Goal: Task Accomplishment & Management: Complete application form

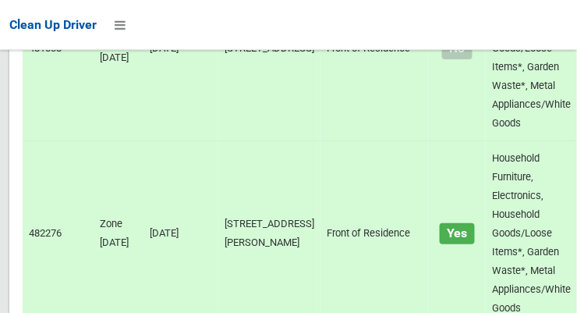
scroll to position [5425, 0]
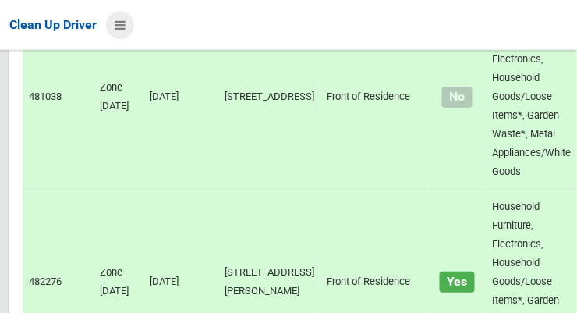
click at [122, 23] on icon at bounding box center [120, 25] width 11 height 27
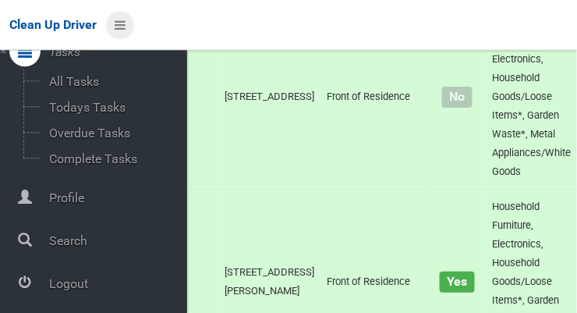
scroll to position [83, 0]
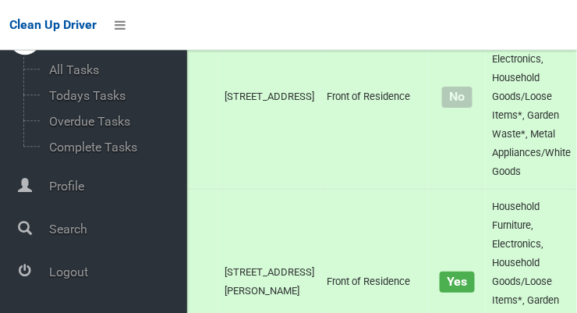
click at [65, 276] on span "Logout" at bounding box center [115, 271] width 143 height 15
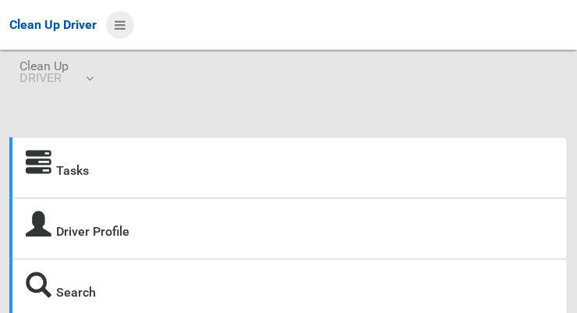
click at [124, 25] on icon at bounding box center [120, 25] width 11 height 27
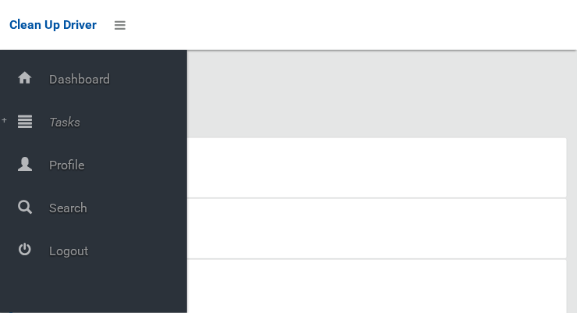
click at [64, 118] on span "Tasks" at bounding box center [115, 122] width 143 height 15
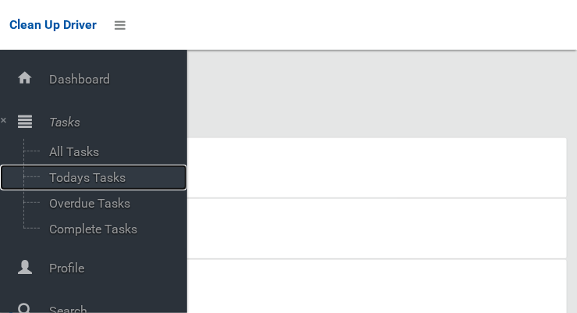
click at [63, 180] on span "Todays Tasks" at bounding box center [108, 177] width 129 height 15
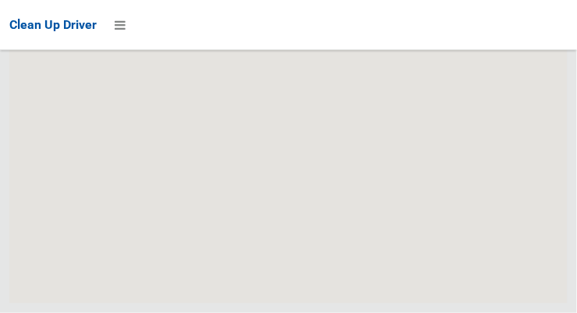
scroll to position [9732, 0]
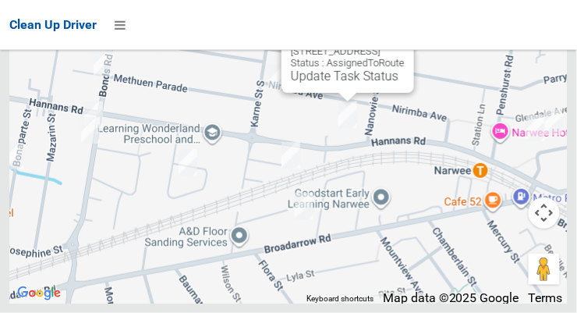
click at [405, 45] on button "Close" at bounding box center [385, 26] width 37 height 37
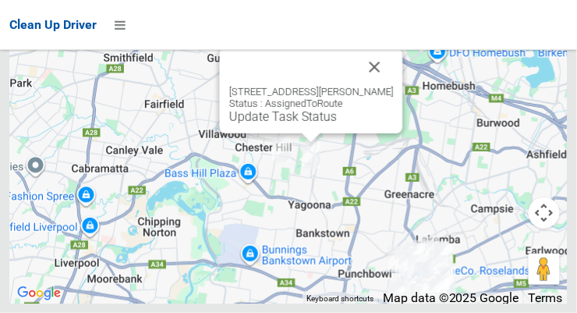
click at [392, 86] on button "Close" at bounding box center [374, 66] width 37 height 37
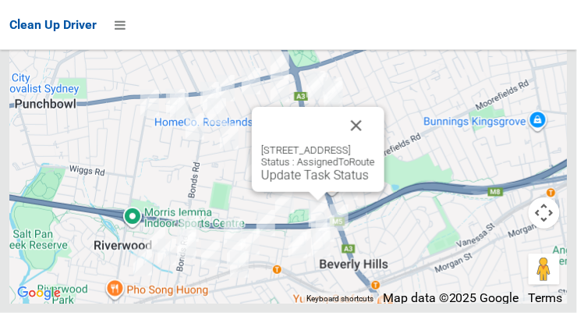
click at [375, 144] on button "Close" at bounding box center [356, 125] width 37 height 37
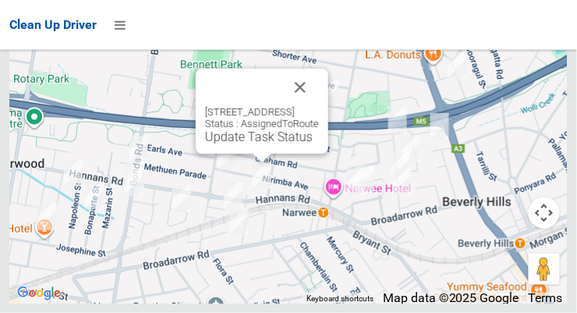
click at [319, 106] on button "Close" at bounding box center [299, 87] width 37 height 37
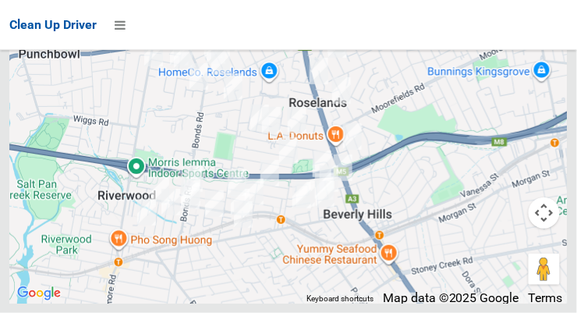
scroll to position [9317, 0]
click at [551, 150] on div at bounding box center [288, 156] width 577 height 313
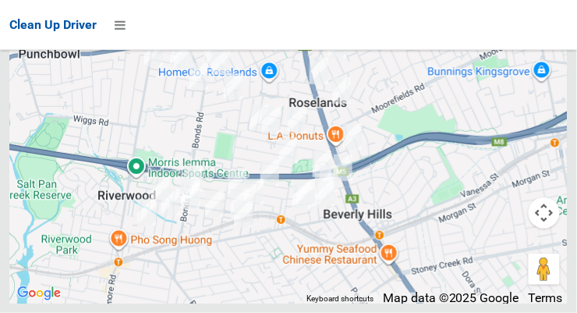
scroll to position [9130, 0]
click at [547, 124] on div at bounding box center [288, 156] width 577 height 313
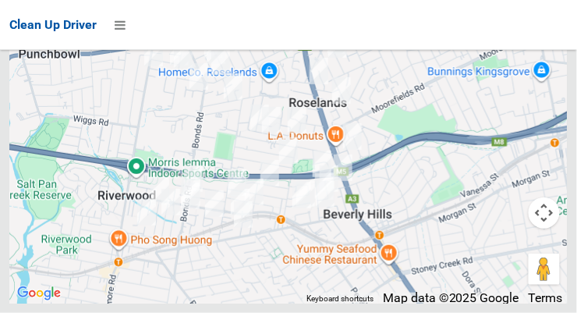
scroll to position [9166, 0]
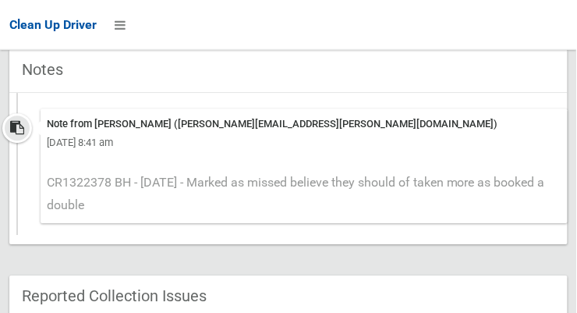
scroll to position [649, 0]
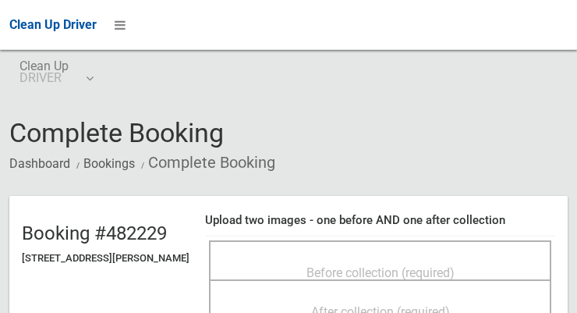
click at [429, 265] on span "Before collection (required)" at bounding box center [380, 272] width 148 height 15
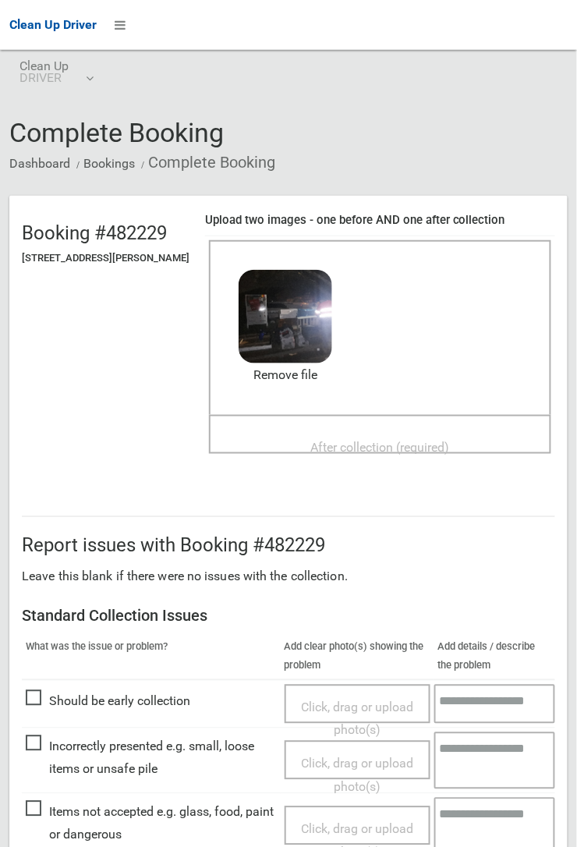
click at [555, 214] on h4 "Upload two images - one before AND one after collection" at bounding box center [380, 220] width 350 height 13
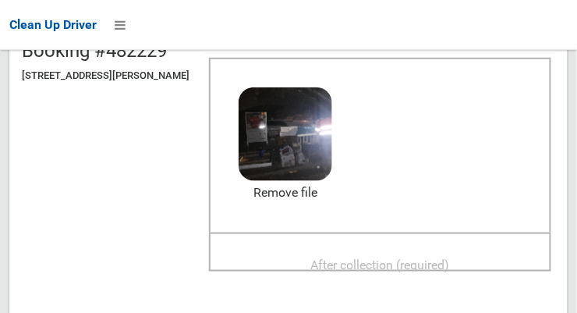
scroll to position [181, 0]
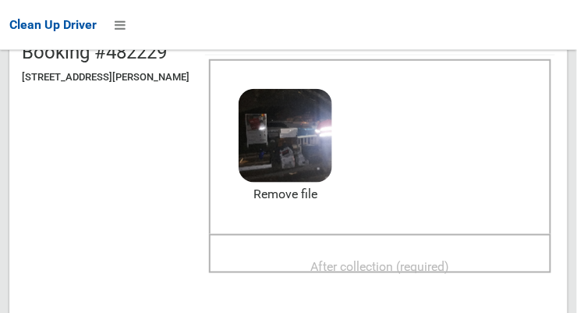
click at [466, 251] on div "After collection (required)" at bounding box center [380, 265] width 308 height 29
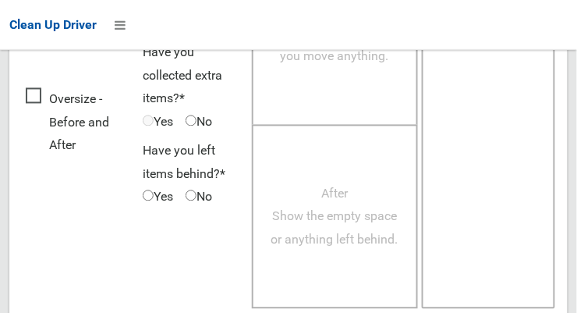
scroll to position [1409, 0]
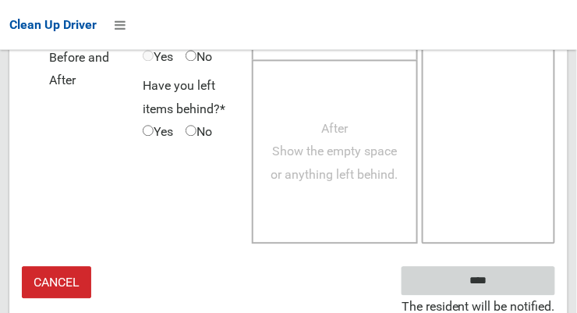
click at [515, 281] on input "****" at bounding box center [478, 280] width 154 height 29
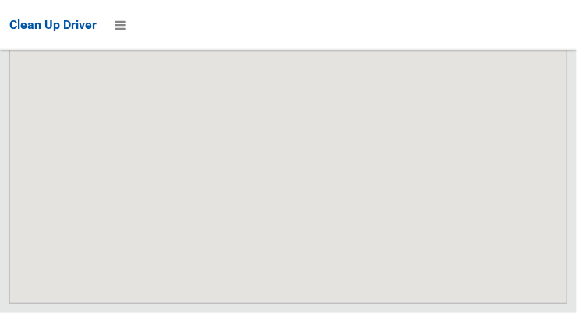
scroll to position [9732, 0]
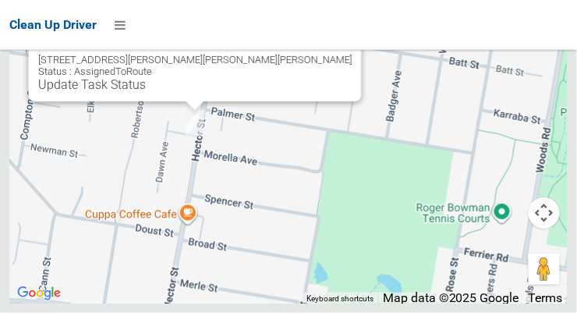
click at [315, 54] on button "Close" at bounding box center [333, 34] width 37 height 37
click at [146, 92] on link "Update Task Status" at bounding box center [92, 84] width 108 height 15
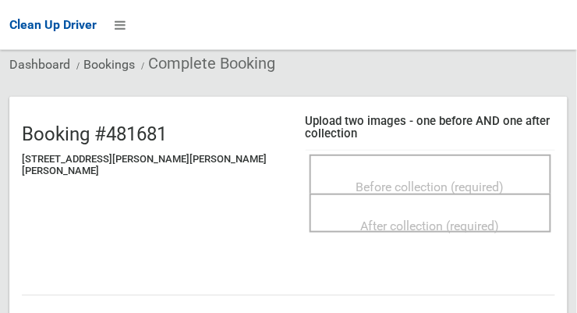
scroll to position [99, 0]
click at [467, 179] on span "Before collection (required)" at bounding box center [430, 186] width 148 height 15
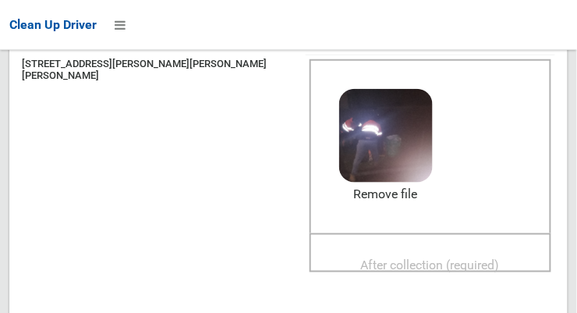
scroll to position [193, 0]
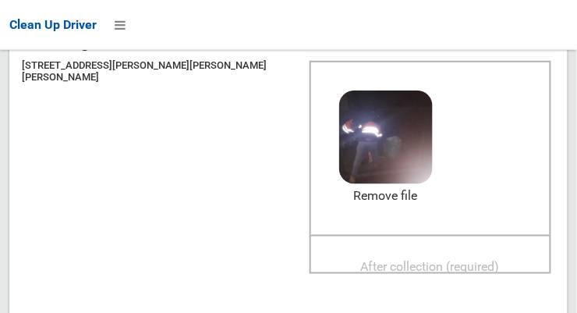
click at [479, 252] on div "After collection (required)" at bounding box center [430, 266] width 207 height 29
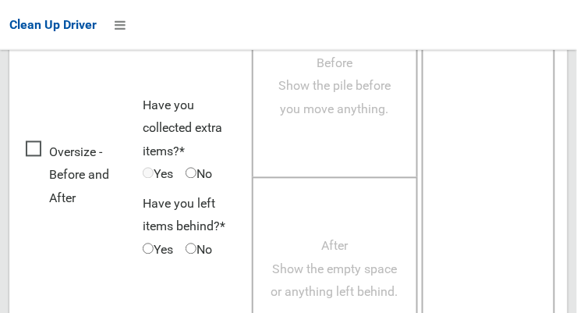
scroll to position [1409, 0]
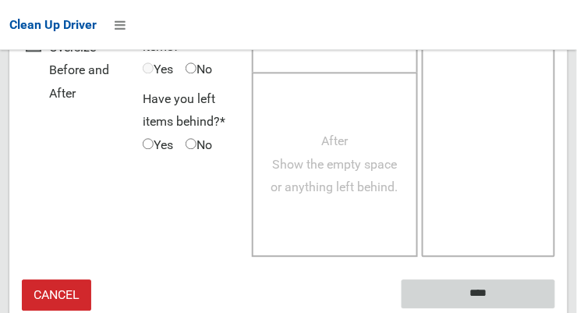
click at [501, 286] on input "****" at bounding box center [478, 293] width 154 height 29
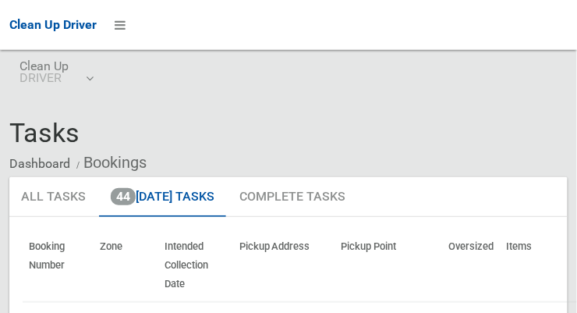
click at [129, 292] on th "Zone" at bounding box center [126, 265] width 65 height 72
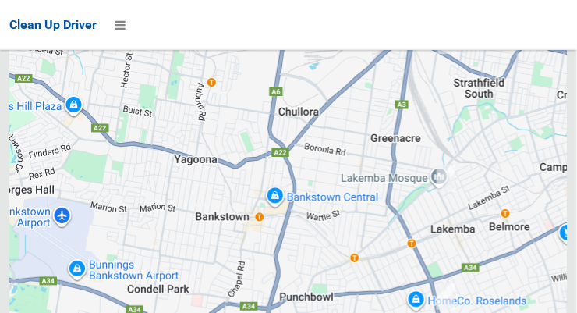
scroll to position [9732, 0]
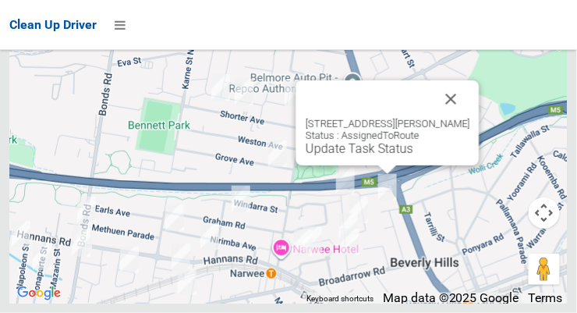
click at [470, 118] on button "Close" at bounding box center [451, 98] width 37 height 37
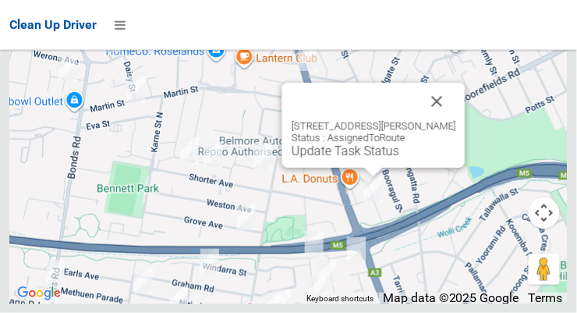
click at [456, 120] on button "Close" at bounding box center [437, 101] width 37 height 37
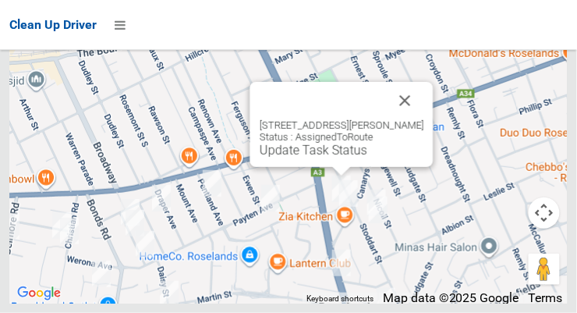
click at [409, 119] on button "Close" at bounding box center [405, 100] width 37 height 37
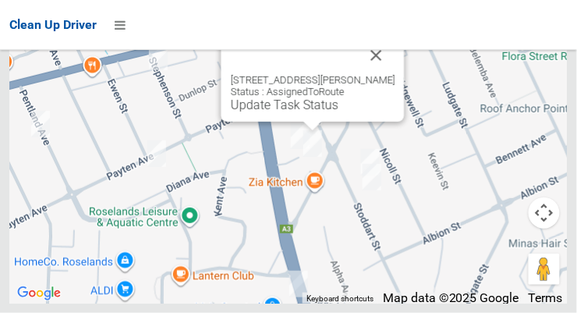
click at [375, 74] on button "Close" at bounding box center [376, 55] width 37 height 37
click at [320, 112] on link "Update Task Status" at bounding box center [285, 104] width 108 height 15
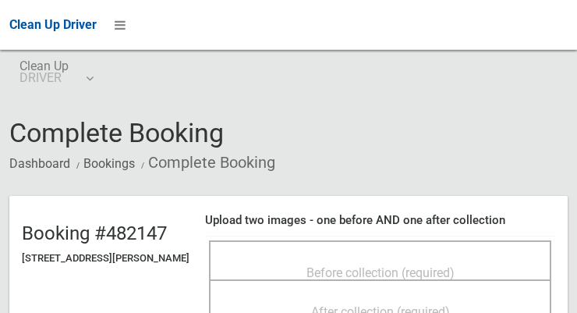
click at [352, 257] on div "Before collection (required)" at bounding box center [380, 271] width 308 height 29
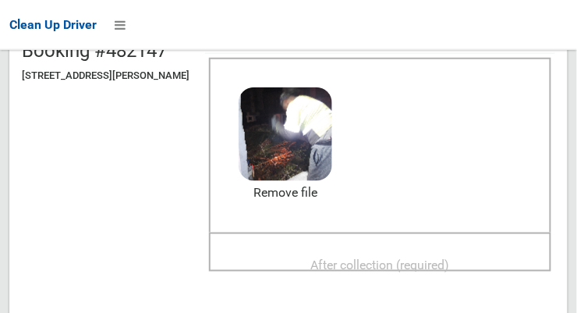
scroll to position [185, 0]
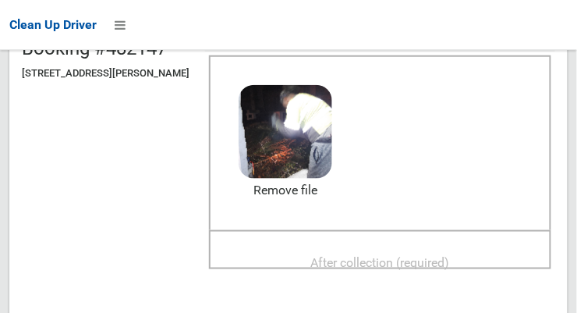
click at [447, 255] on span "After collection (required)" at bounding box center [380, 262] width 139 height 15
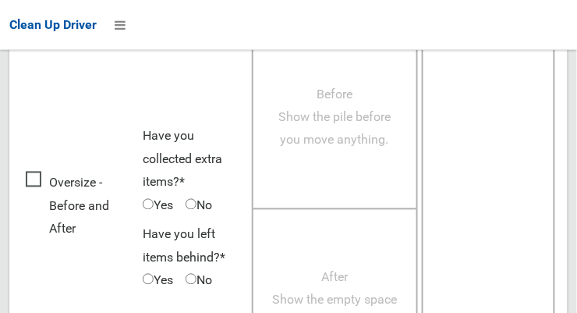
scroll to position [1409, 0]
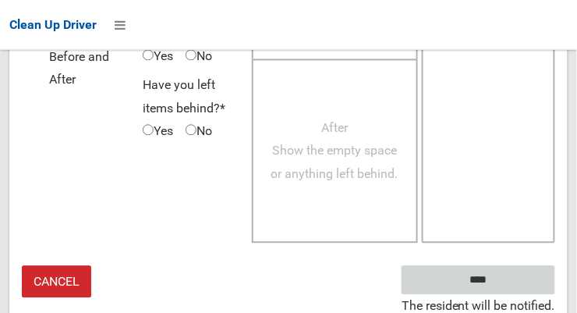
click at [467, 274] on input "****" at bounding box center [478, 280] width 154 height 29
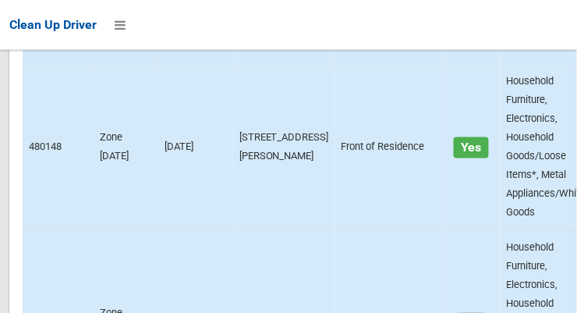
scroll to position [9732, 0]
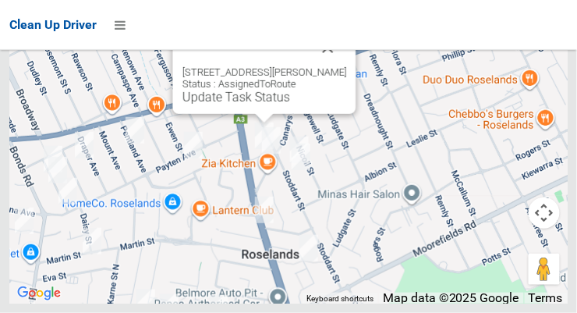
click at [249, 104] on link "Update Task Status" at bounding box center [236, 97] width 108 height 15
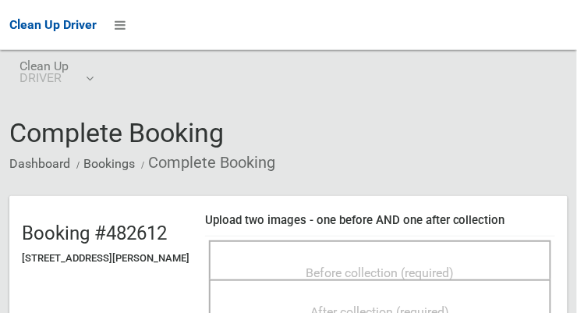
click at [409, 265] on span "Before collection (required)" at bounding box center [380, 272] width 148 height 15
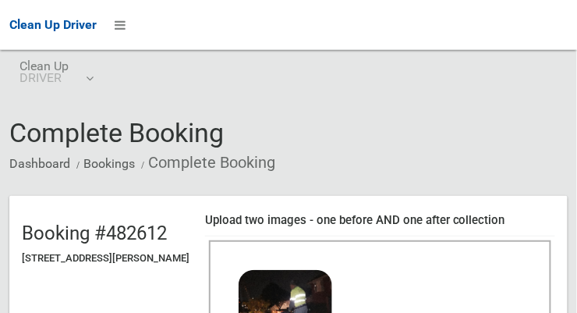
scroll to position [136, 0]
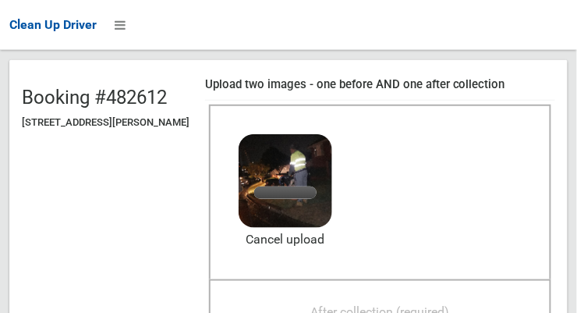
click at [450, 304] on span "After collection (required)" at bounding box center [380, 311] width 139 height 15
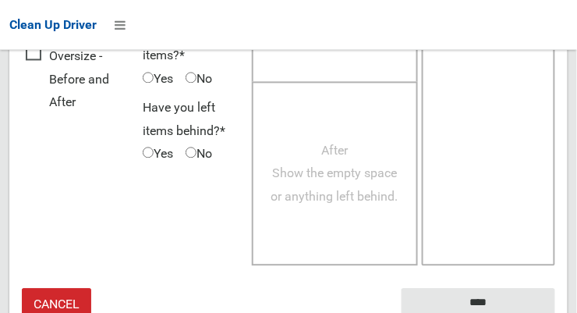
scroll to position [1409, 0]
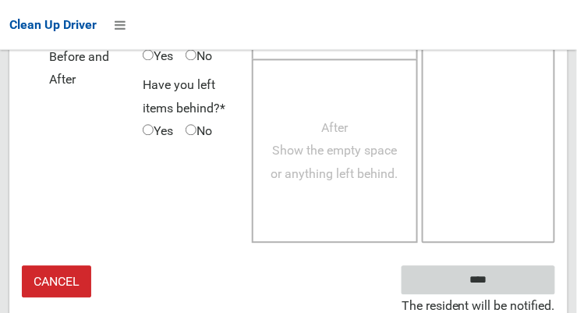
click at [501, 276] on input "****" at bounding box center [478, 280] width 154 height 29
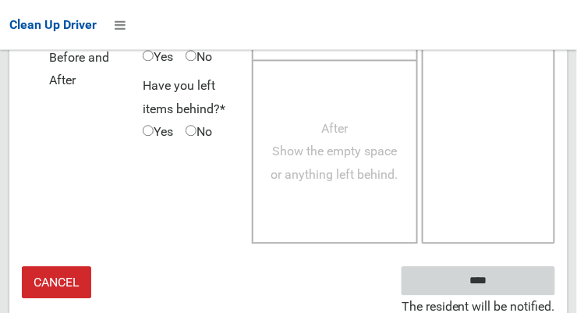
click at [510, 277] on input "****" at bounding box center [478, 280] width 154 height 29
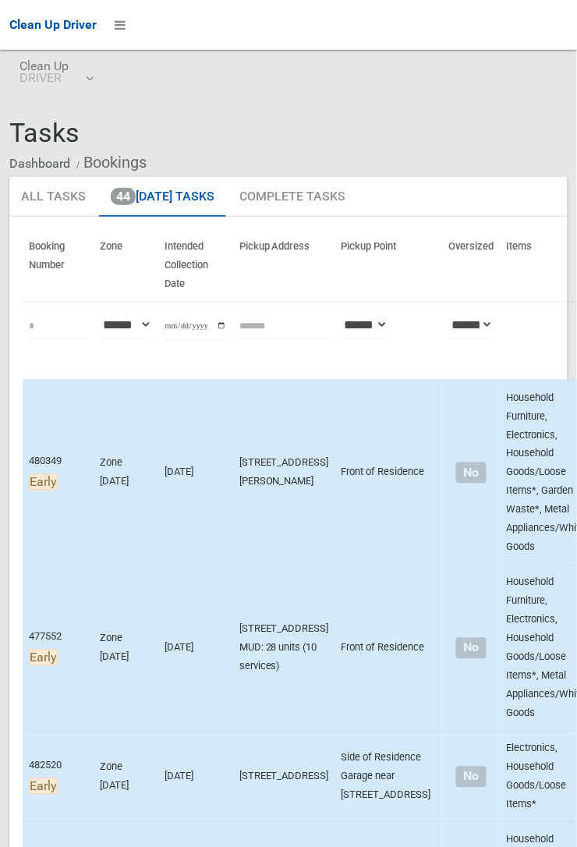
scroll to position [51, 0]
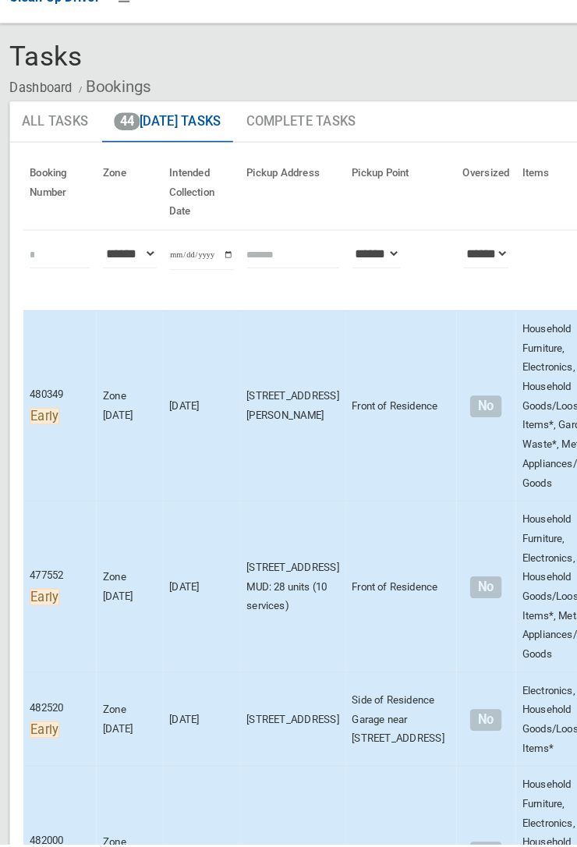
click at [172, 312] on td "[DATE]" at bounding box center [195, 597] width 75 height 166
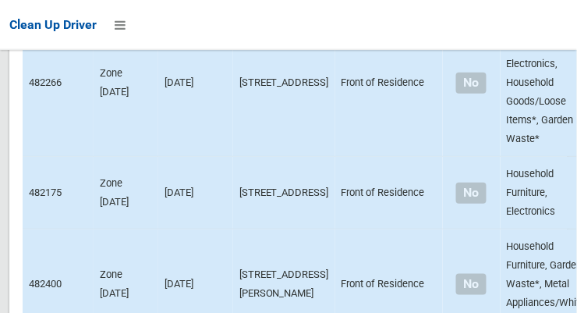
scroll to position [9732, 0]
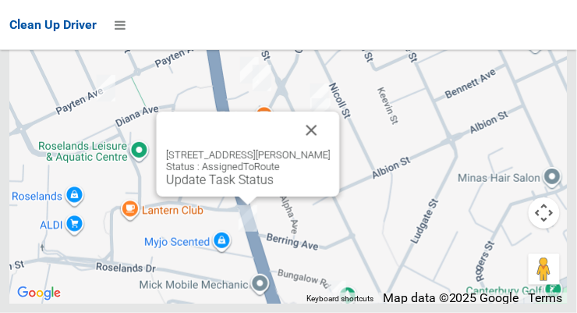
click at [331, 149] on button "Close" at bounding box center [311, 129] width 37 height 37
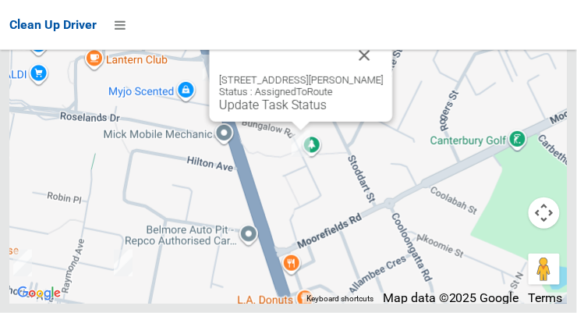
click at [382, 74] on button "Close" at bounding box center [364, 55] width 37 height 37
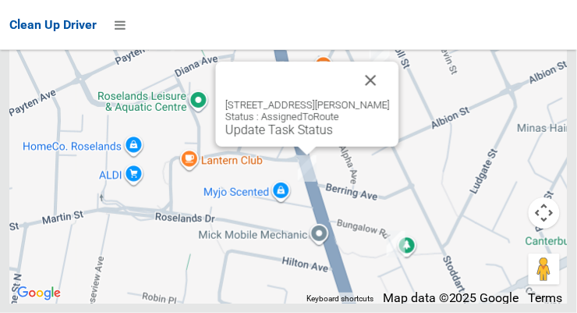
click at [390, 99] on button "Close" at bounding box center [370, 80] width 37 height 37
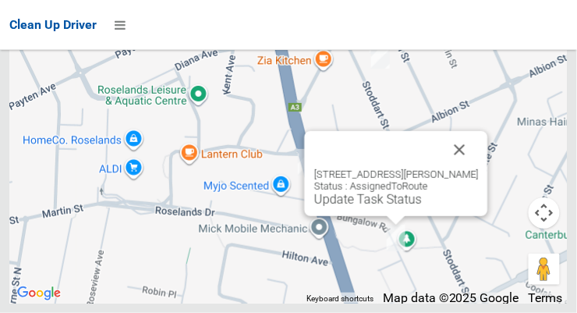
click at [474, 168] on button "Close" at bounding box center [459, 149] width 37 height 37
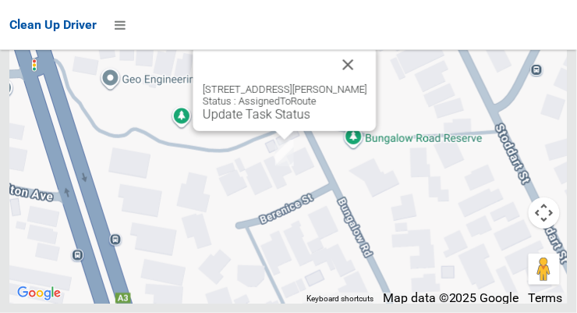
click at [273, 122] on link "Update Task Status" at bounding box center [257, 114] width 108 height 15
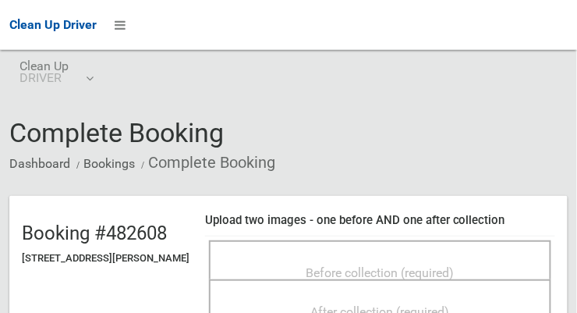
click at [359, 265] on span "Before collection (required)" at bounding box center [380, 272] width 148 height 15
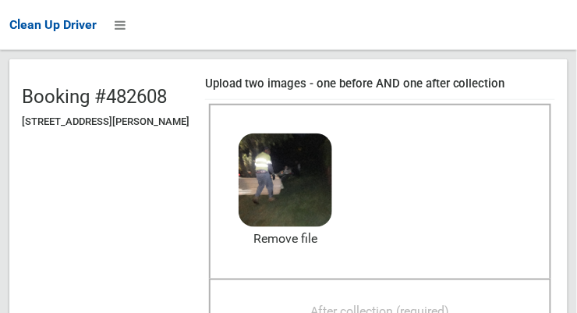
scroll to position [173, 0]
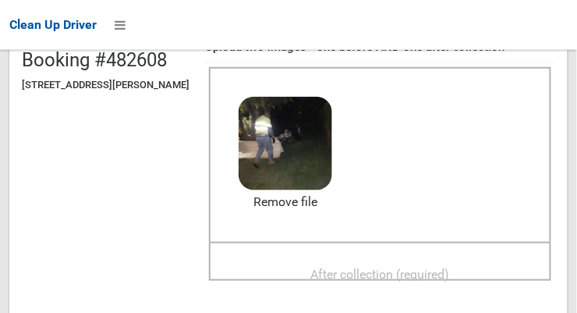
click at [450, 267] on span "After collection (required)" at bounding box center [380, 274] width 139 height 15
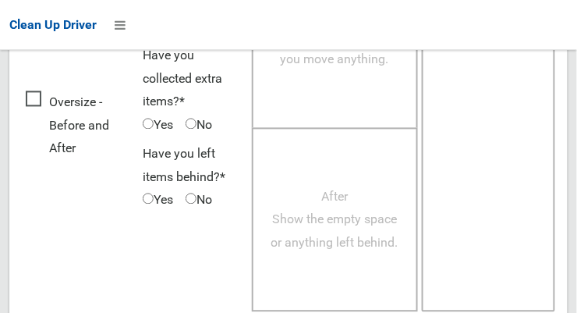
scroll to position [1409, 0]
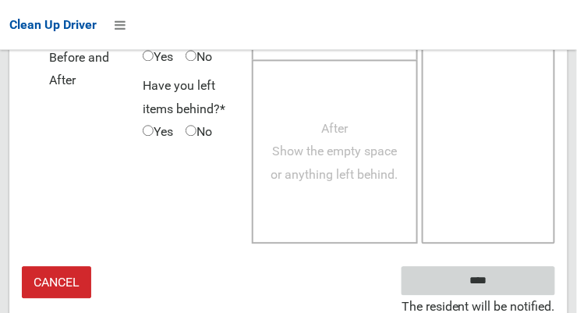
click at [501, 285] on input "****" at bounding box center [478, 280] width 154 height 29
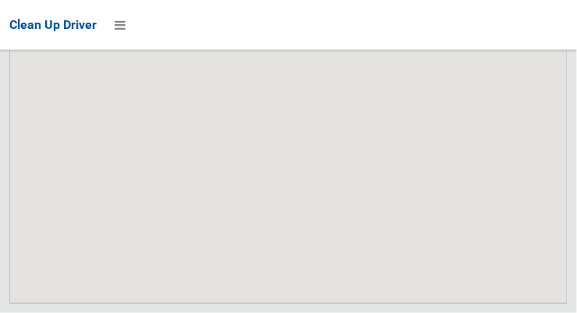
scroll to position [9732, 0]
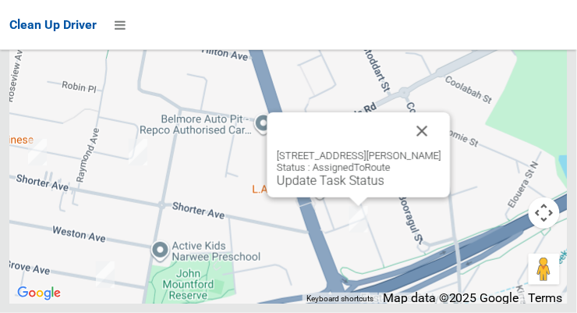
click at [441, 150] on button "Close" at bounding box center [422, 130] width 37 height 37
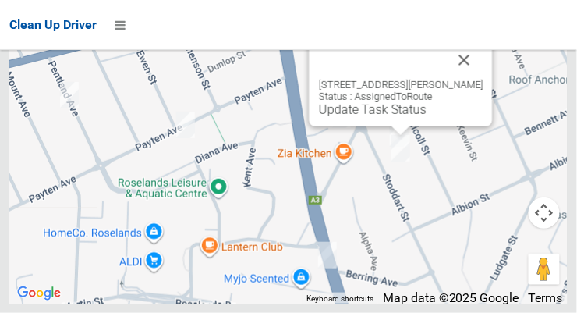
click at [479, 79] on button "Close" at bounding box center [464, 59] width 37 height 37
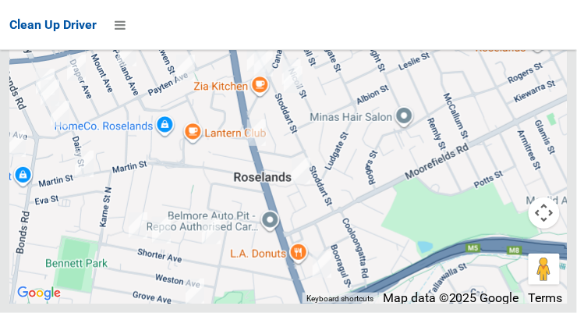
scroll to position [9725, 0]
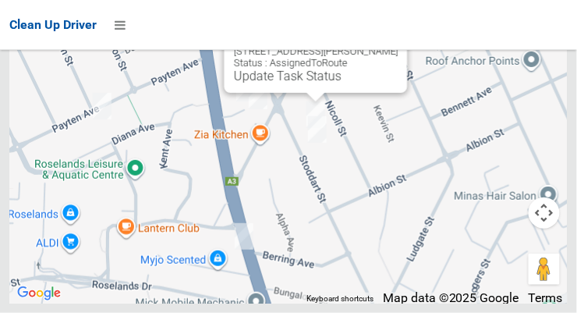
click at [313, 83] on link "Update Task Status" at bounding box center [288, 76] width 108 height 15
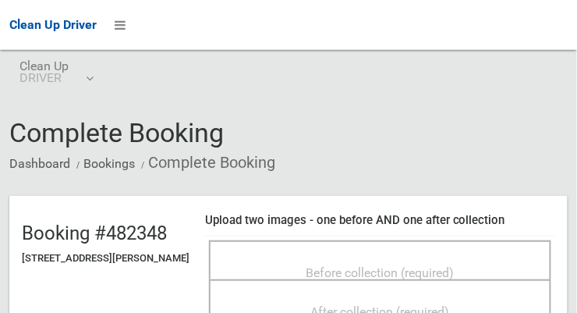
click at [454, 265] on span "Before collection (required)" at bounding box center [380, 272] width 148 height 15
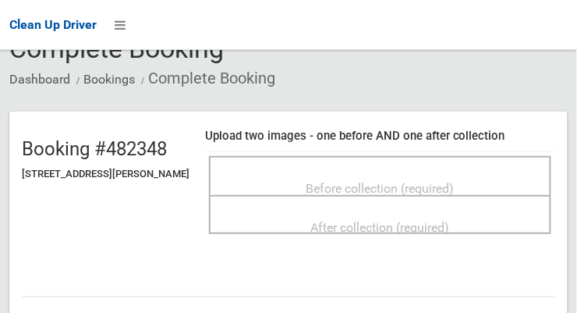
scroll to position [84, 0]
click at [440, 181] on span "Before collection (required)" at bounding box center [380, 188] width 148 height 15
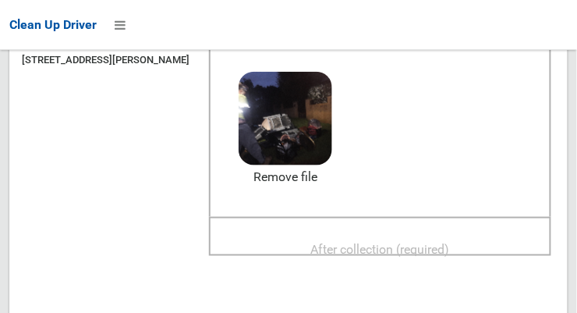
scroll to position [203, 0]
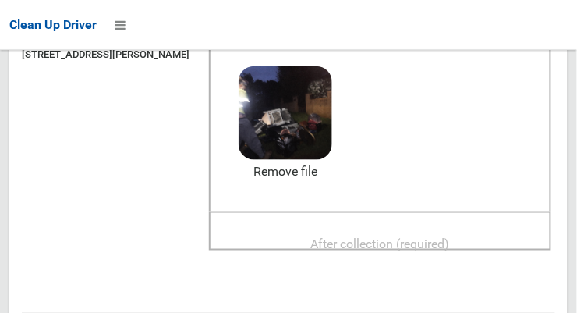
click at [450, 236] on span "After collection (required)" at bounding box center [380, 243] width 139 height 15
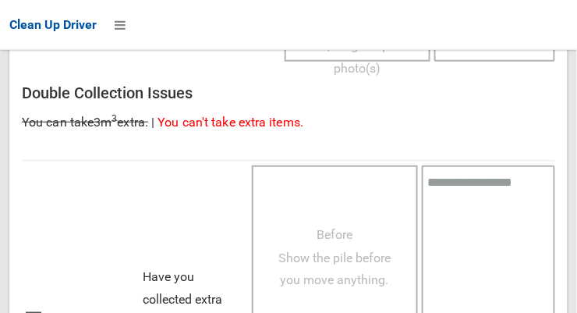
scroll to position [1409, 0]
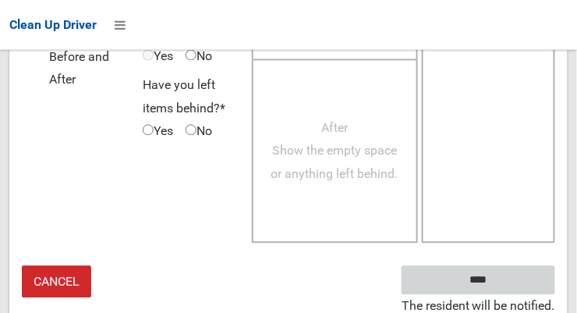
click at [486, 277] on input "****" at bounding box center [478, 280] width 154 height 29
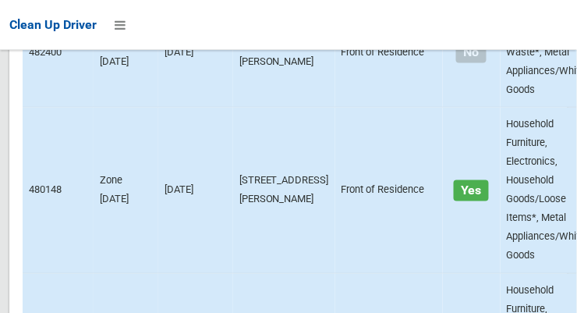
scroll to position [9732, 0]
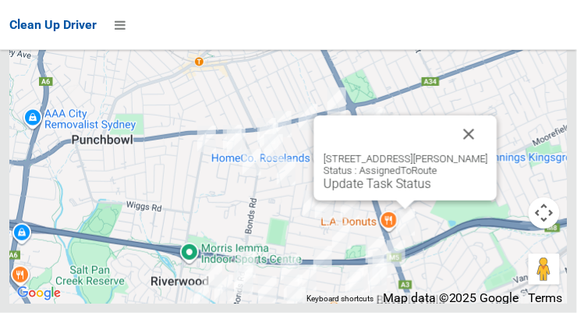
click at [488, 153] on button "Close" at bounding box center [469, 133] width 37 height 37
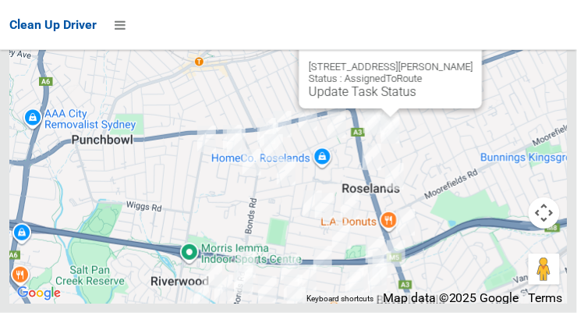
click at [468, 61] on button "Close" at bounding box center [454, 41] width 37 height 37
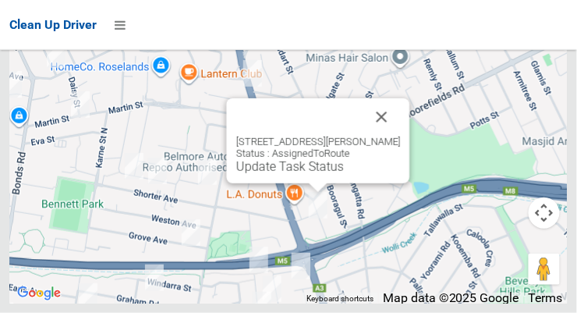
click at [401, 136] on button "Close" at bounding box center [381, 116] width 37 height 37
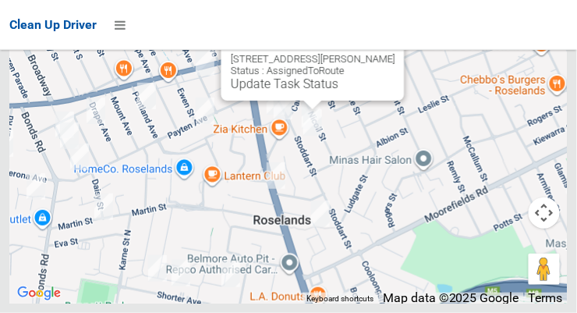
click at [296, 91] on link "Update Task Status" at bounding box center [285, 83] width 108 height 15
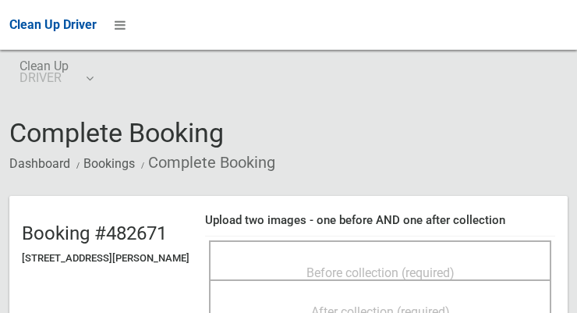
scroll to position [118, 0]
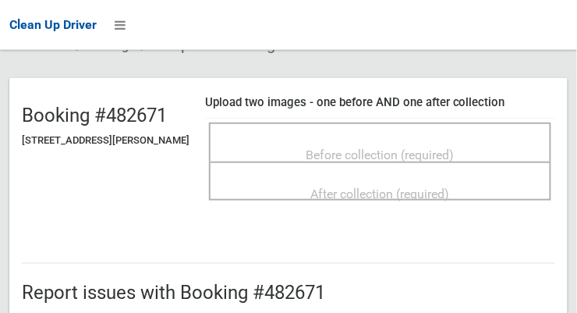
click at [387, 147] on span "Before collection (required)" at bounding box center [380, 154] width 148 height 15
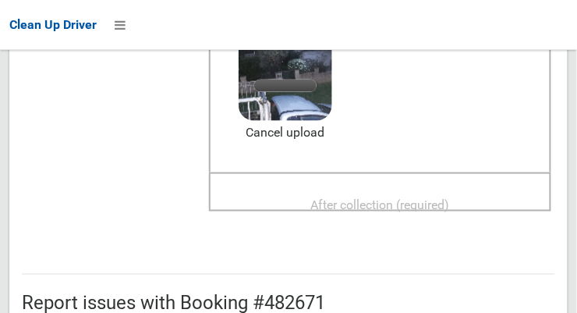
scroll to position [239, 0]
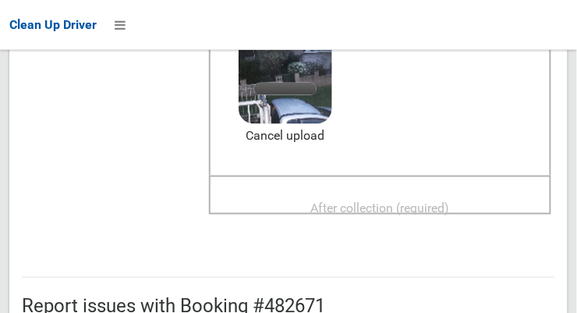
click at [420, 200] on span "After collection (required)" at bounding box center [380, 207] width 139 height 15
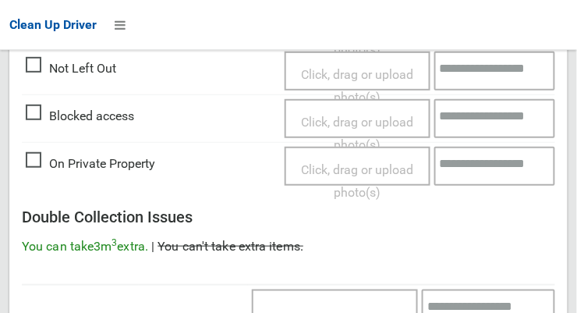
scroll to position [1409, 0]
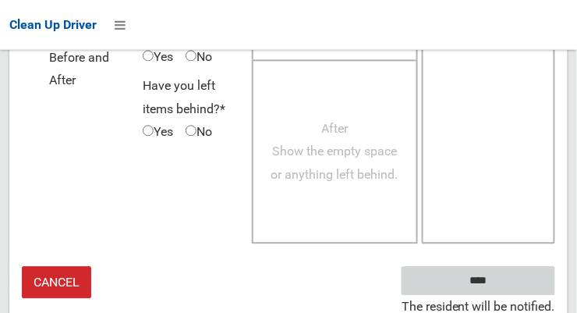
click at [490, 280] on input "****" at bounding box center [478, 280] width 154 height 29
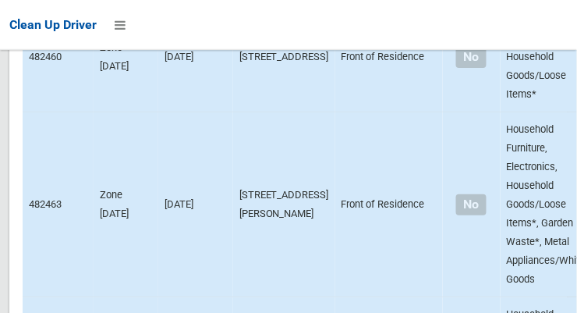
scroll to position [9732, 0]
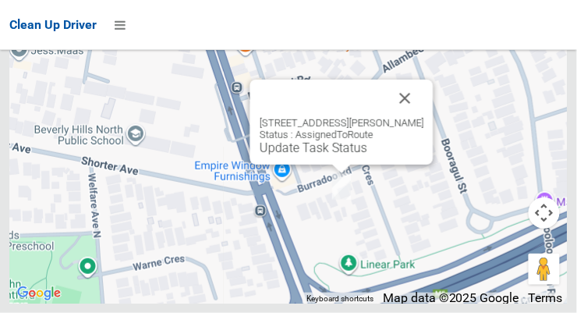
click at [334, 155] on link "Update Task Status" at bounding box center [314, 147] width 108 height 15
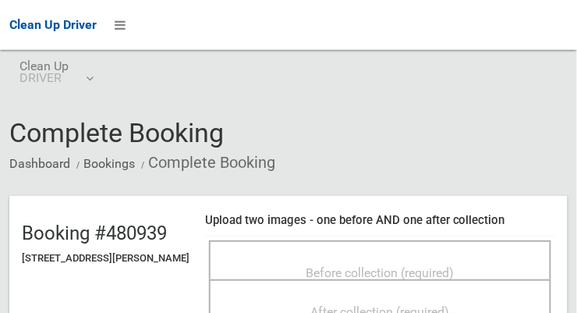
click at [447, 257] on div "Before collection (required)" at bounding box center [380, 271] width 308 height 29
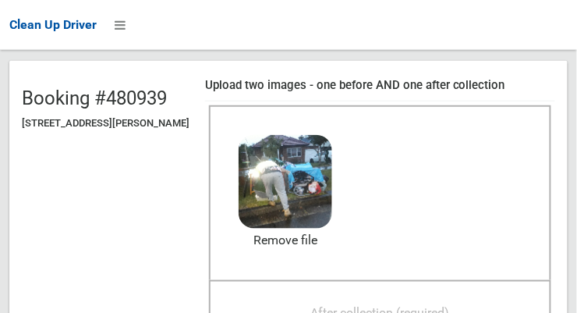
scroll to position [150, 0]
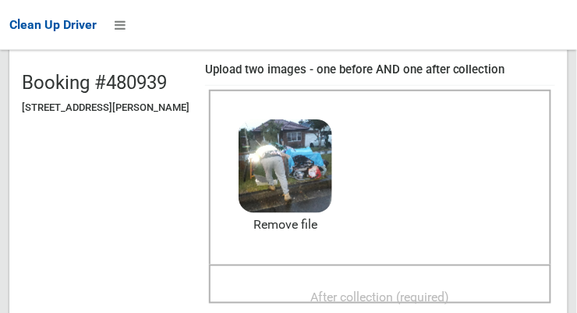
click at [445, 289] on span "After collection (required)" at bounding box center [380, 296] width 139 height 15
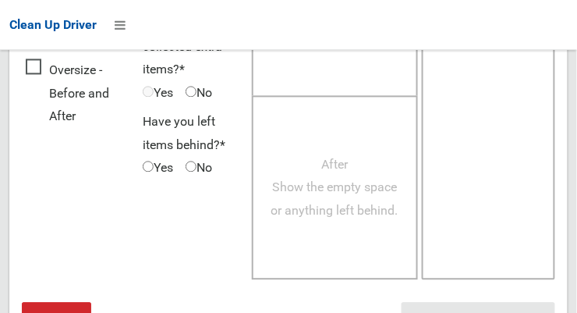
scroll to position [1409, 0]
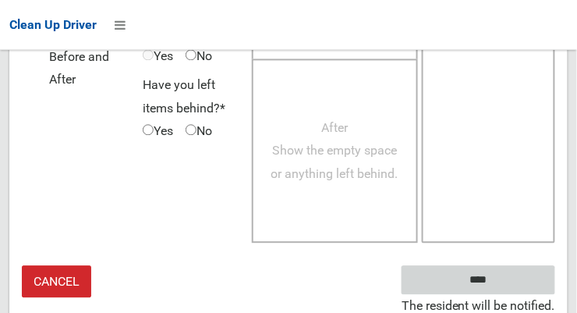
click at [501, 285] on input "****" at bounding box center [478, 280] width 154 height 29
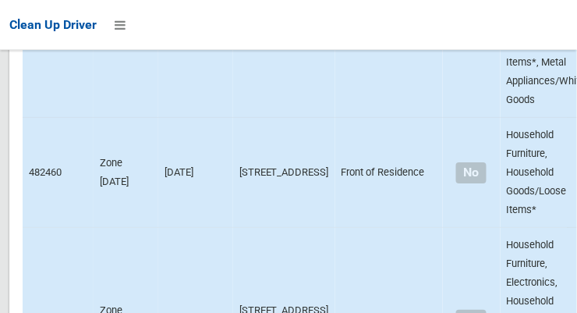
scroll to position [9732, 0]
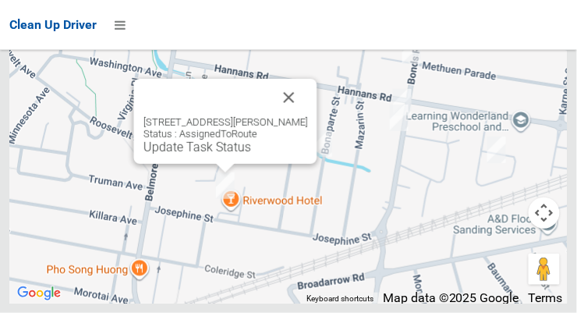
click at [308, 116] on button "Close" at bounding box center [288, 97] width 37 height 37
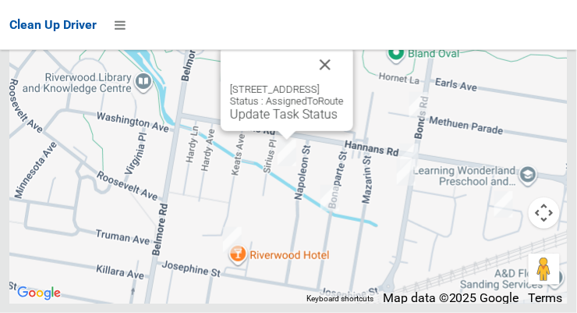
click at [344, 83] on button "Close" at bounding box center [324, 64] width 37 height 37
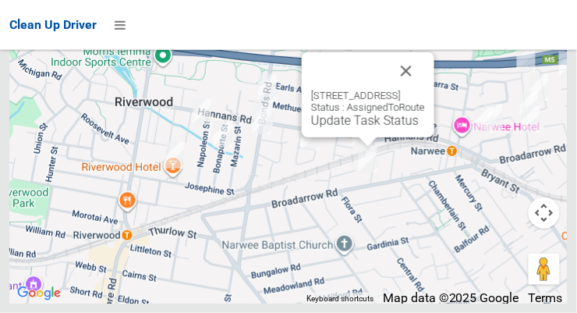
click at [425, 90] on button "Close" at bounding box center [405, 70] width 37 height 37
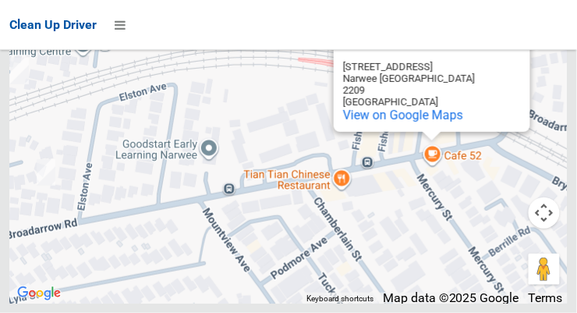
click at [507, 59] on button "Close" at bounding box center [501, 40] width 37 height 37
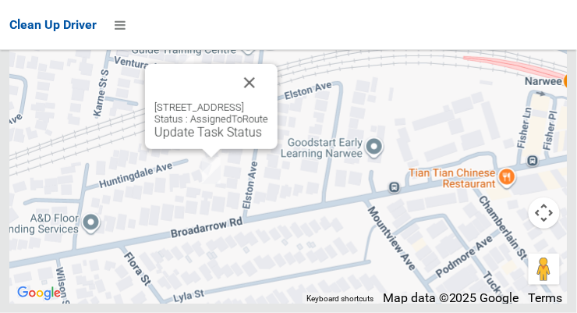
click at [268, 101] on button "Close" at bounding box center [249, 82] width 37 height 37
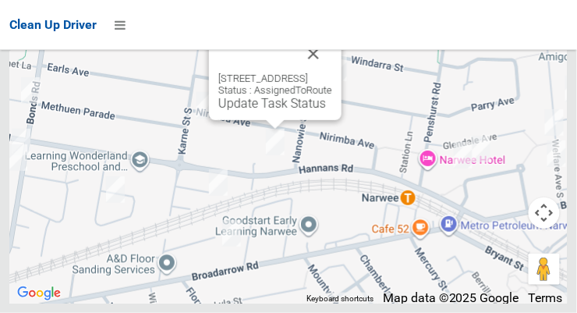
click at [332, 72] on button "Close" at bounding box center [313, 53] width 37 height 37
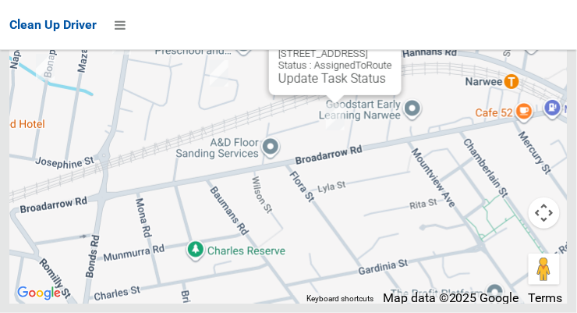
click at [334, 86] on link "Update Task Status" at bounding box center [332, 78] width 108 height 15
click at [392, 48] on button "Close" at bounding box center [373, 28] width 37 height 37
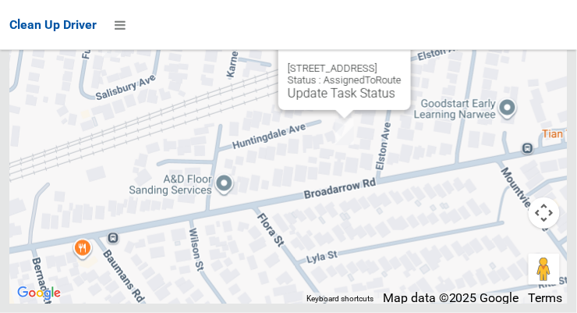
click at [401, 62] on button "Close" at bounding box center [382, 43] width 37 height 37
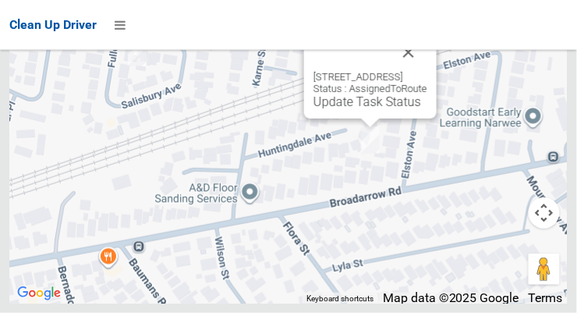
click at [345, 109] on link "Update Task Status" at bounding box center [367, 101] width 108 height 15
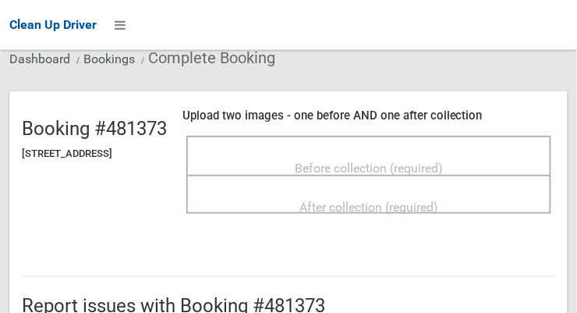
scroll to position [111, 0]
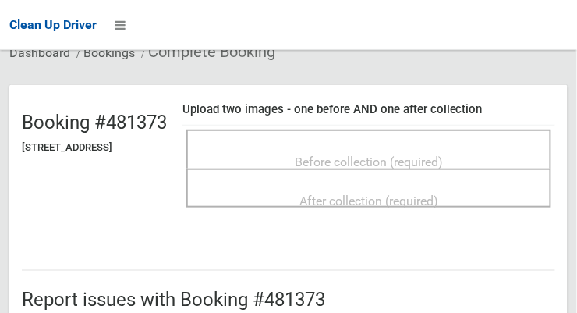
click at [387, 160] on span "Before collection (required)" at bounding box center [369, 161] width 148 height 15
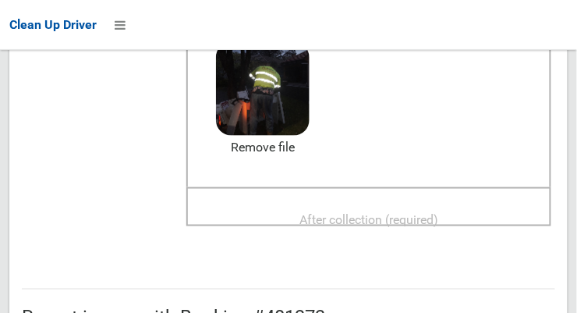
scroll to position [227, 0]
click at [489, 212] on div "After collection (required)" at bounding box center [368, 219] width 331 height 29
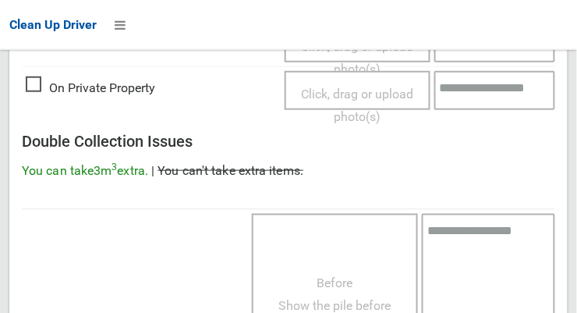
scroll to position [1409, 0]
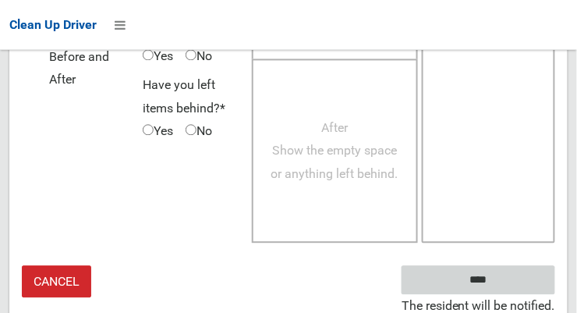
click at [501, 278] on input "****" at bounding box center [478, 280] width 154 height 29
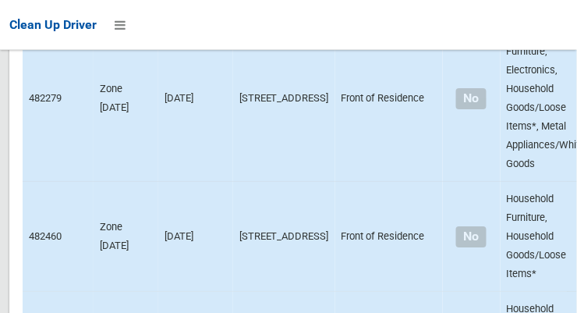
scroll to position [9732, 0]
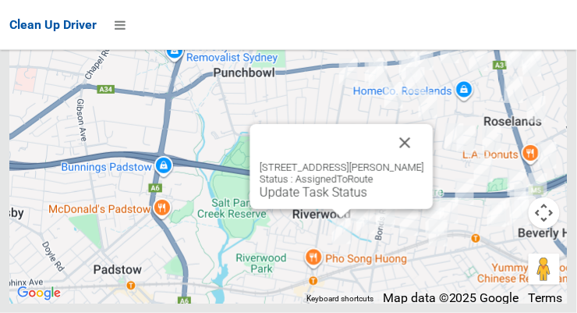
click at [416, 161] on button "Close" at bounding box center [405, 142] width 37 height 37
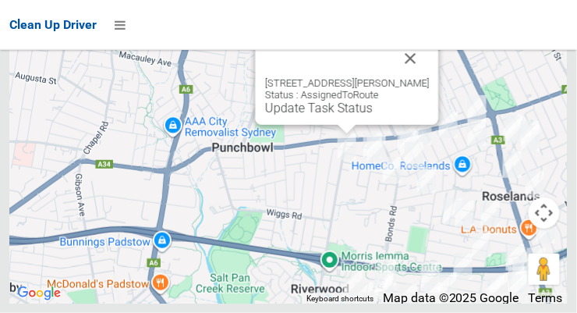
click at [430, 77] on button "Close" at bounding box center [410, 58] width 37 height 37
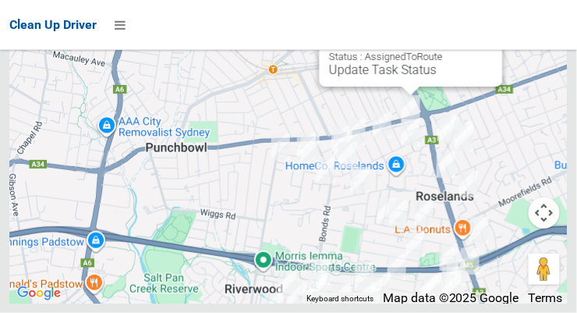
click at [493, 39] on button "Close" at bounding box center [474, 20] width 37 height 37
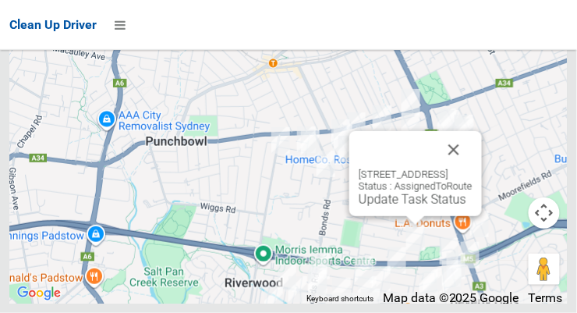
click at [472, 168] on button "Close" at bounding box center [453, 149] width 37 height 37
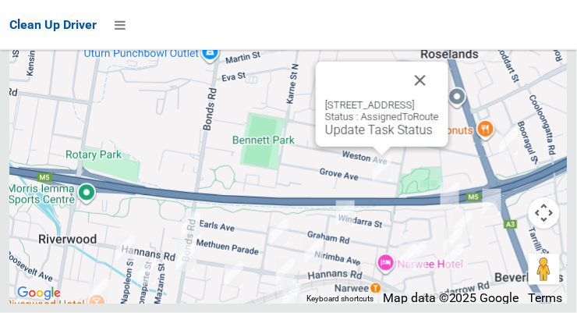
click at [439, 99] on button "Close" at bounding box center [419, 80] width 37 height 37
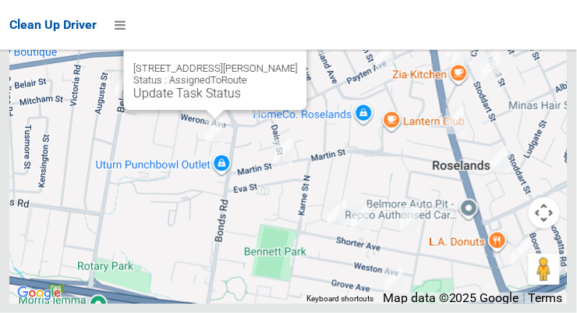
click at [294, 62] on button "Close" at bounding box center [278, 43] width 37 height 37
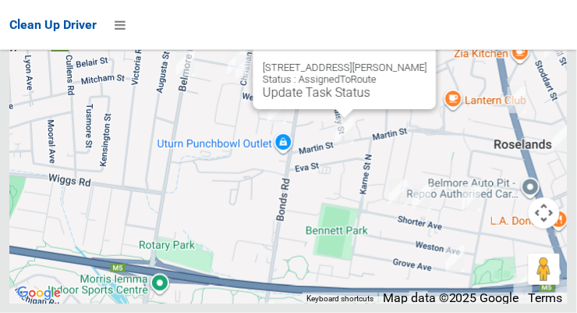
click at [427, 62] on button "Close" at bounding box center [408, 42] width 37 height 37
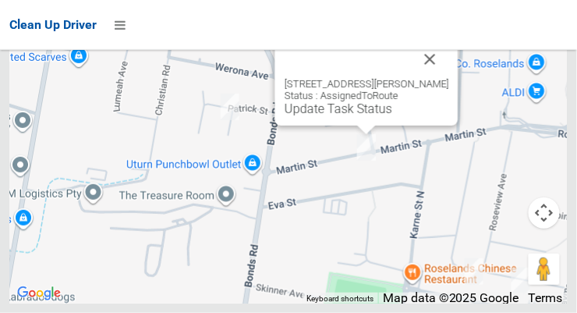
click at [440, 78] on button "Close" at bounding box center [430, 59] width 37 height 37
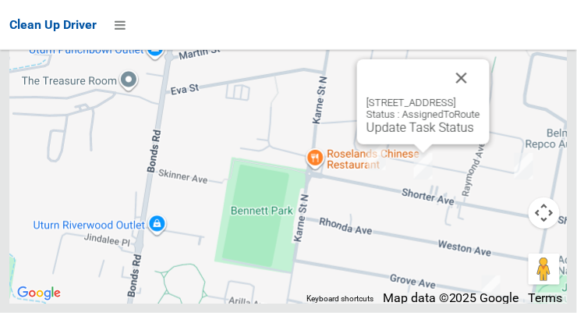
click at [480, 97] on button "Close" at bounding box center [461, 77] width 37 height 37
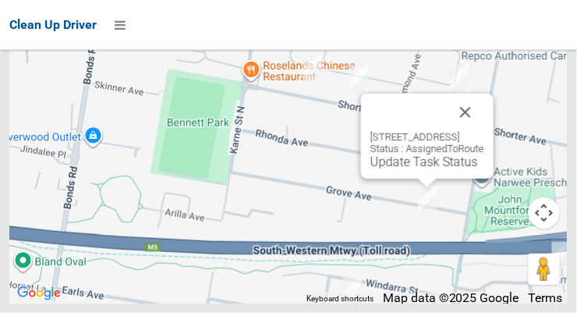
click at [484, 131] on button "Close" at bounding box center [465, 112] width 37 height 37
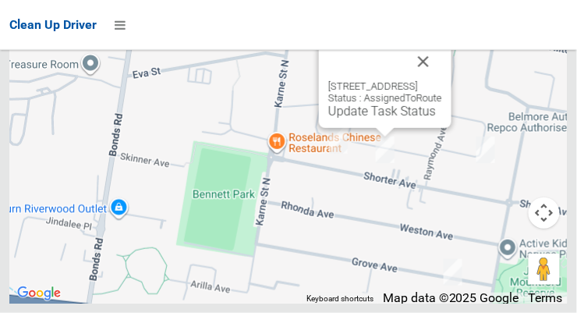
click at [442, 80] on button "Close" at bounding box center [423, 61] width 37 height 37
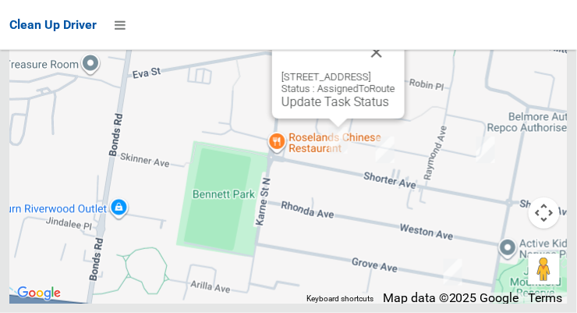
click at [352, 118] on div "85 Shorter Avenue, NARWEE NSW 2209 Status : AssignedToRoute Update Task Status" at bounding box center [338, 76] width 133 height 85
click at [334, 109] on link "Update Task Status" at bounding box center [335, 101] width 108 height 15
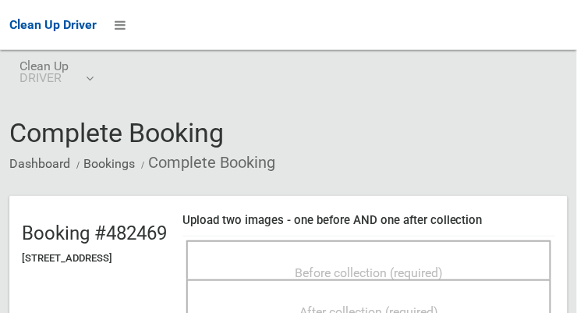
click at [443, 265] on span "Before collection (required)" at bounding box center [369, 272] width 148 height 15
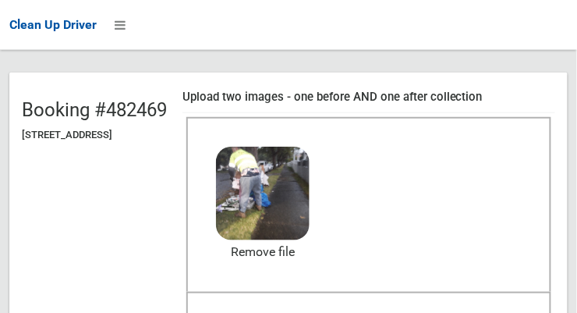
scroll to position [122, 0]
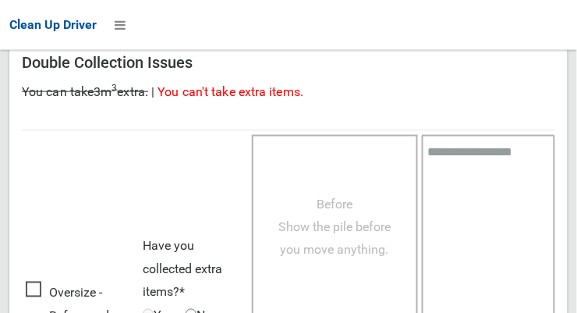
scroll to position [1409, 0]
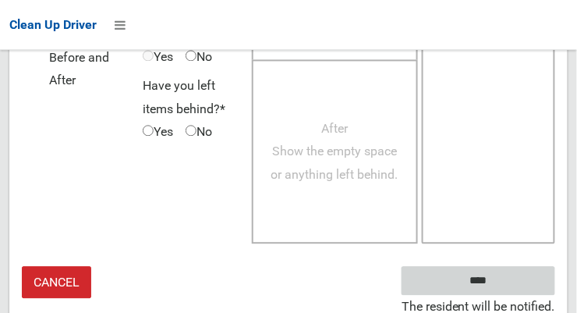
click at [489, 272] on input "****" at bounding box center [478, 280] width 154 height 29
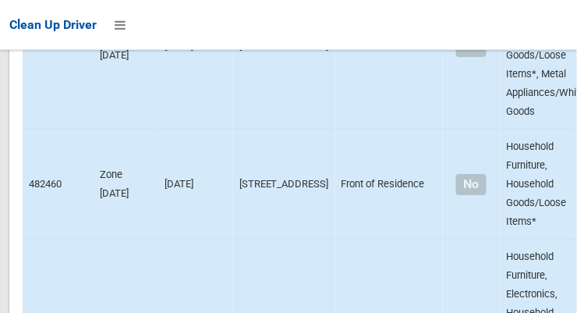
scroll to position [9732, 0]
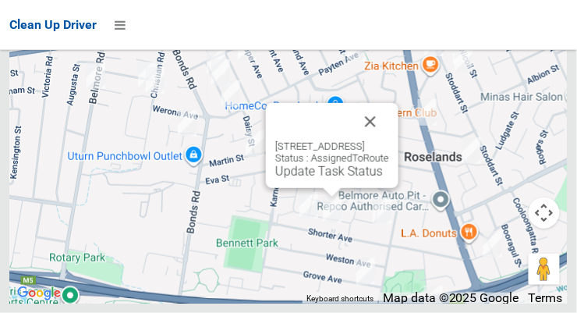
click at [336, 179] on link "Update Task Status" at bounding box center [329, 171] width 108 height 15
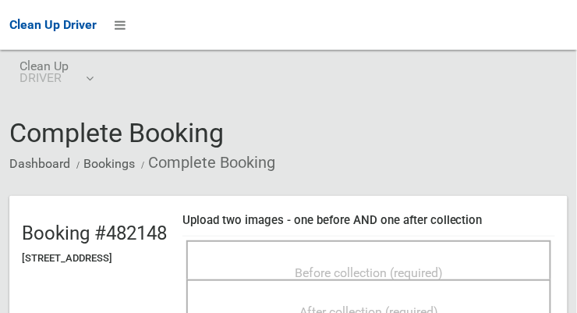
click at [466, 257] on div "Before collection (required)" at bounding box center [368, 271] width 331 height 29
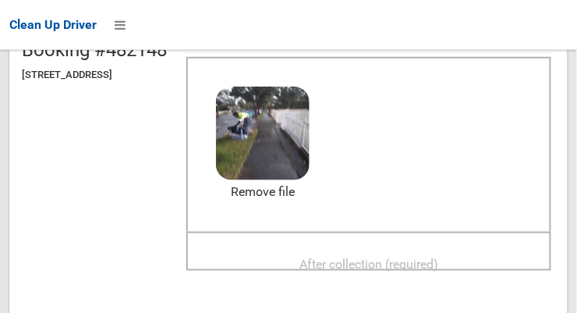
scroll to position [182, 0]
click at [435, 257] on span "After collection (required)" at bounding box center [368, 264] width 139 height 15
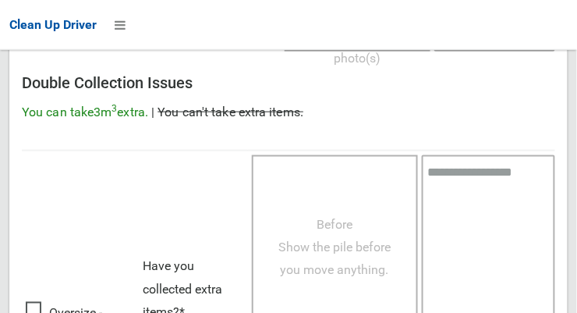
scroll to position [1409, 0]
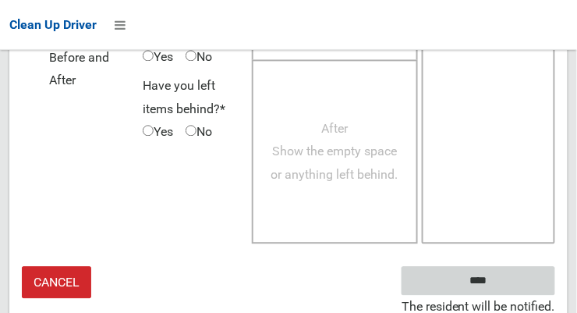
click at [501, 288] on input "****" at bounding box center [478, 280] width 154 height 29
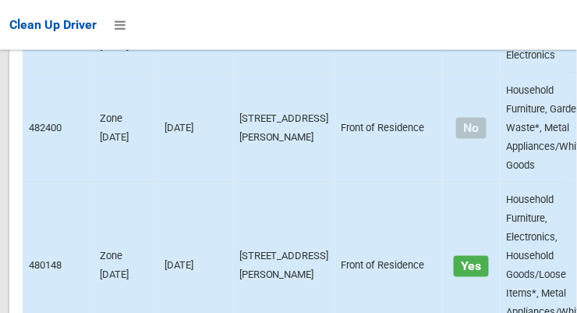
scroll to position [9732, 0]
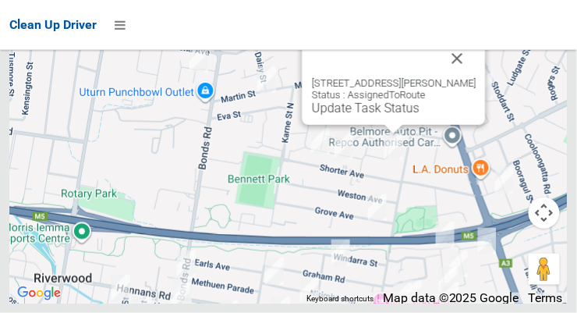
click at [476, 77] on button "Close" at bounding box center [457, 58] width 37 height 37
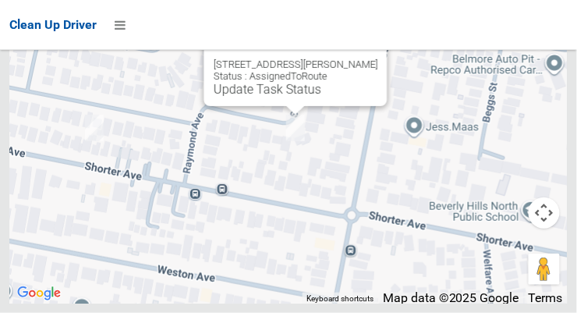
click at [290, 97] on link "Update Task Status" at bounding box center [268, 89] width 108 height 15
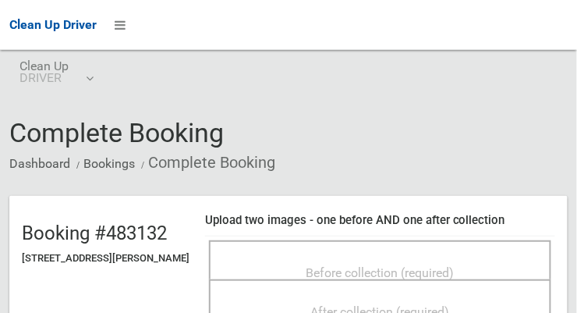
click at [488, 257] on div "Before collection (required)" at bounding box center [380, 271] width 308 height 29
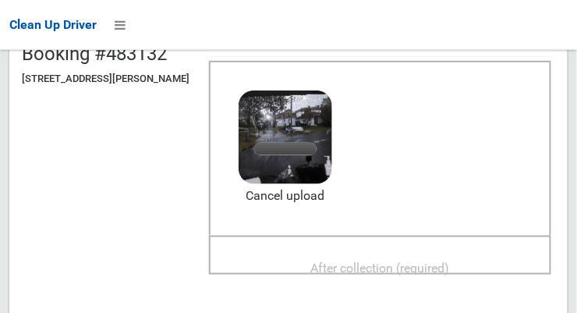
scroll to position [179, 0]
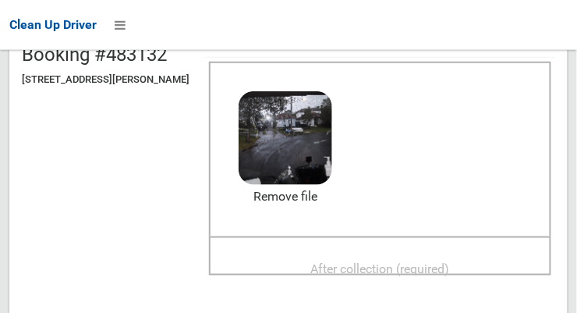
click at [412, 261] on span "After collection (required)" at bounding box center [380, 268] width 139 height 15
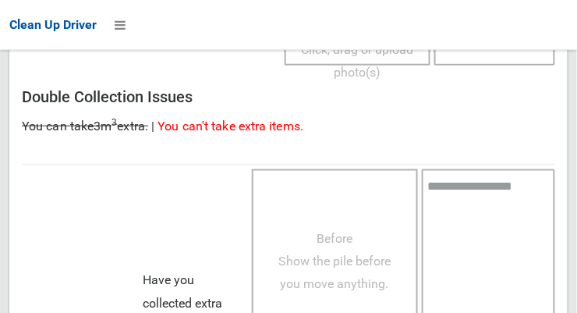
scroll to position [1409, 0]
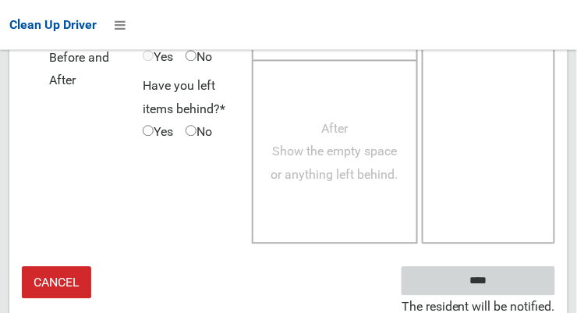
click at [501, 282] on input "****" at bounding box center [478, 280] width 154 height 29
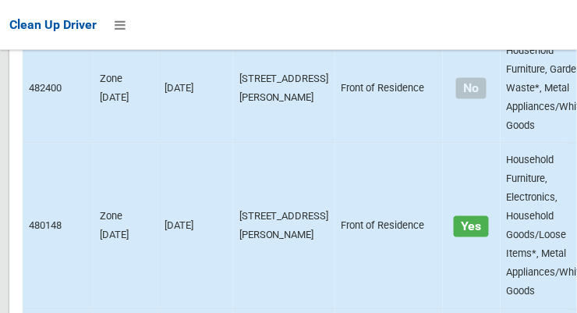
scroll to position [9732, 0]
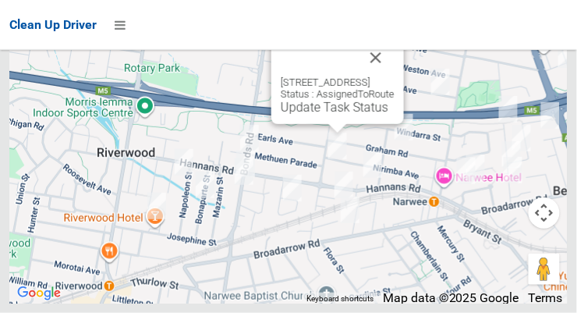
click at [394, 76] on button "Close" at bounding box center [375, 57] width 37 height 37
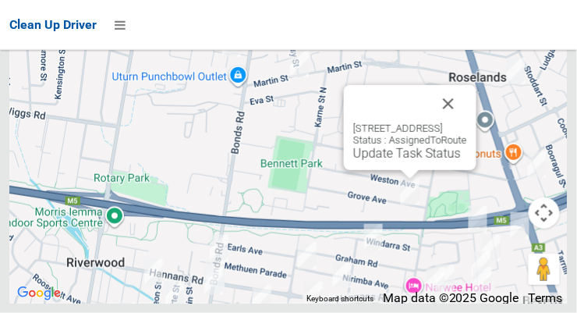
click at [467, 122] on button "Close" at bounding box center [448, 103] width 37 height 37
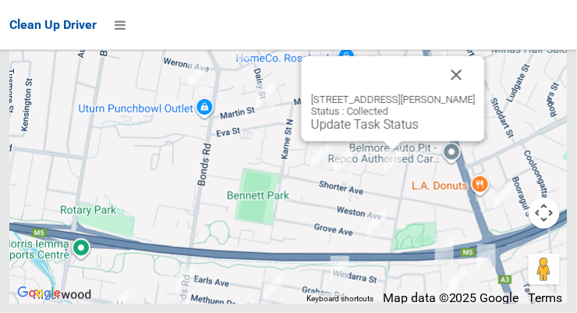
click at [473, 94] on button "Close" at bounding box center [456, 74] width 37 height 37
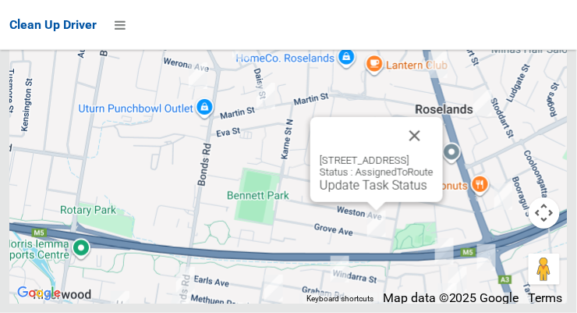
click at [433, 154] on button "Close" at bounding box center [414, 135] width 37 height 37
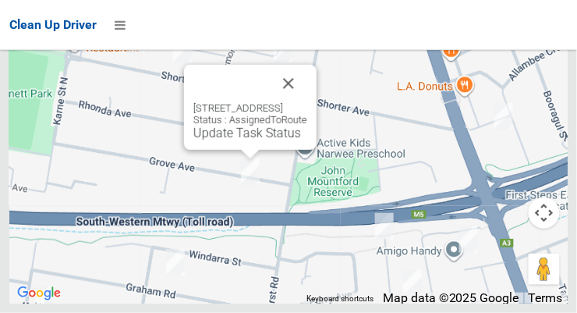
click at [256, 140] on link "Update Task Status" at bounding box center [247, 133] width 108 height 15
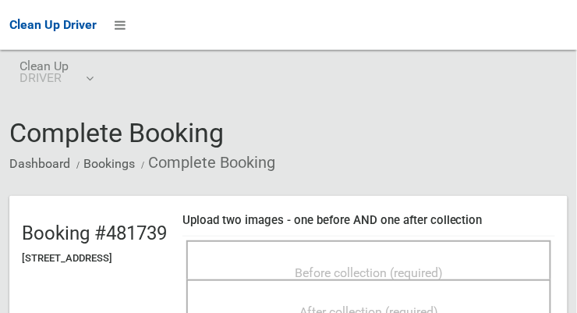
click at [474, 267] on div "Before collection (required)" at bounding box center [368, 271] width 331 height 29
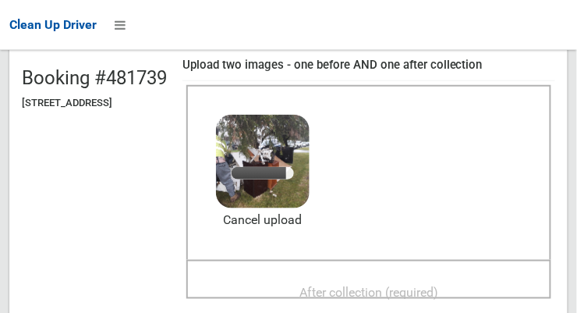
scroll to position [154, 0]
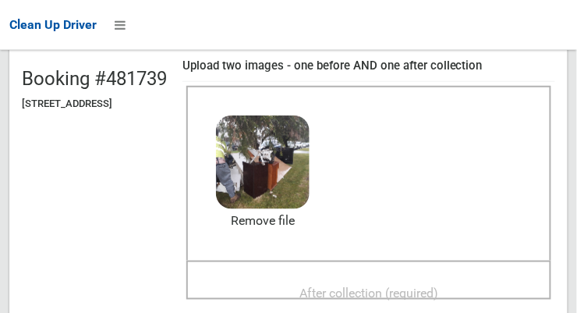
click at [408, 278] on div "After collection (required)" at bounding box center [368, 292] width 331 height 29
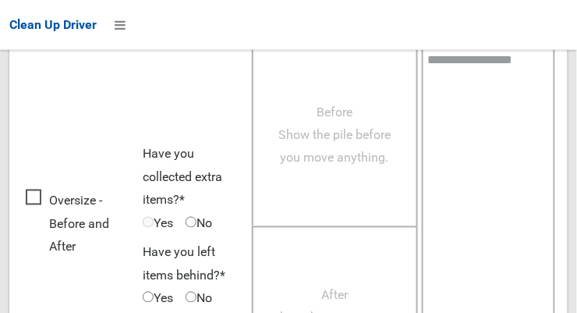
scroll to position [1409, 0]
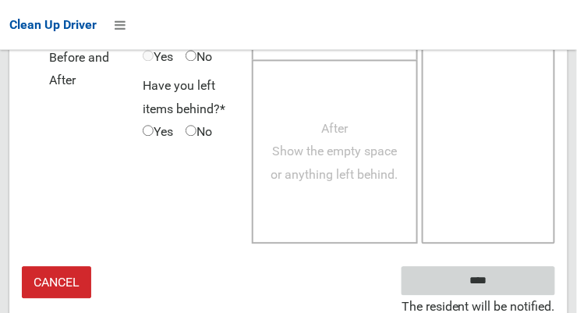
click at [501, 288] on input "****" at bounding box center [478, 280] width 154 height 29
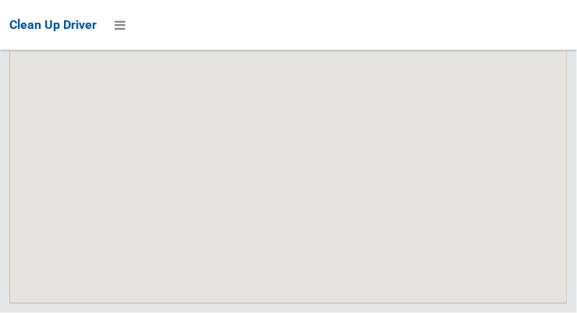
scroll to position [9732, 0]
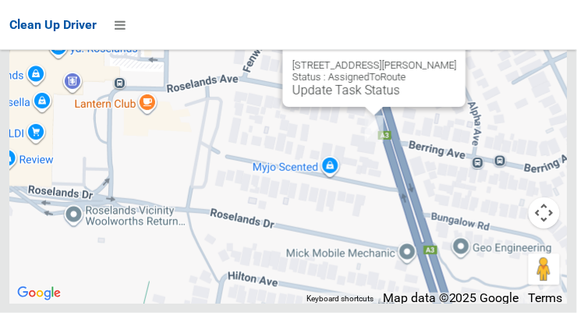
click at [336, 97] on link "Update Task Status" at bounding box center [346, 90] width 108 height 15
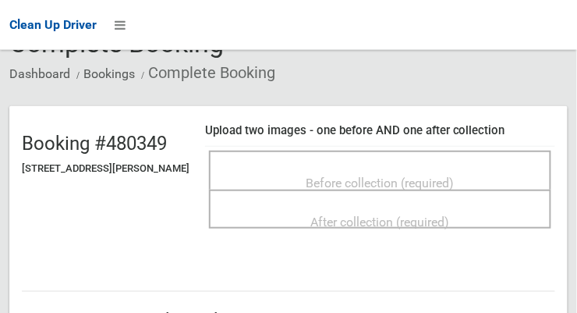
scroll to position [89, 0]
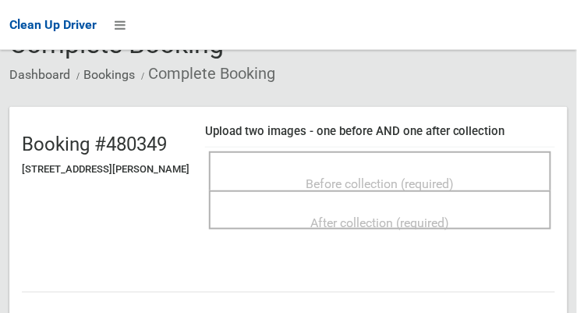
click at [452, 189] on span "Before collection (required)" at bounding box center [380, 183] width 148 height 15
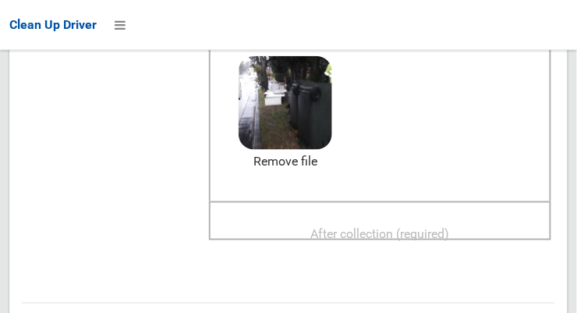
scroll to position [207, 0]
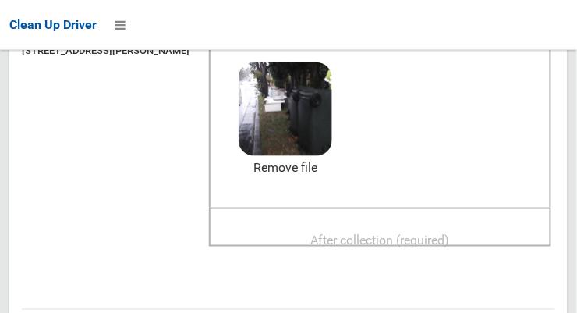
click at [450, 243] on span "After collection (required)" at bounding box center [380, 239] width 139 height 15
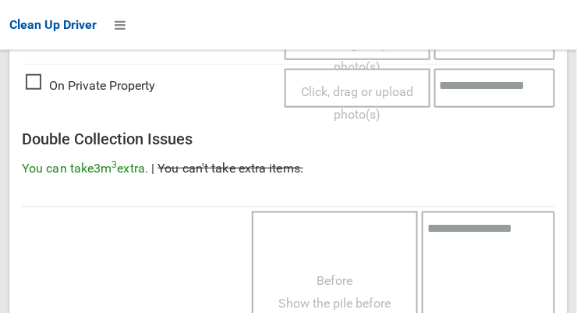
scroll to position [1423, 0]
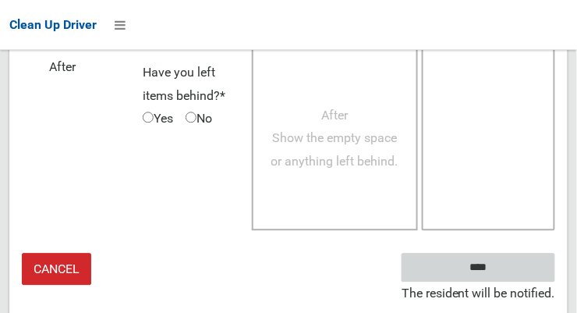
click at [488, 274] on input "****" at bounding box center [478, 267] width 154 height 29
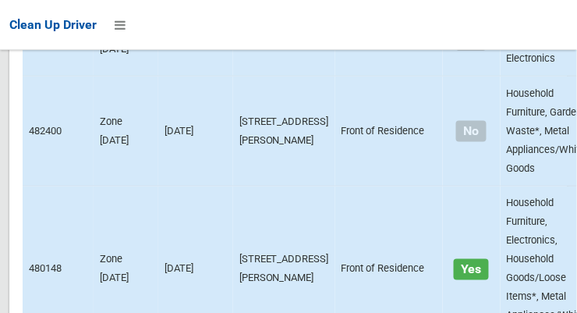
scroll to position [9732, 0]
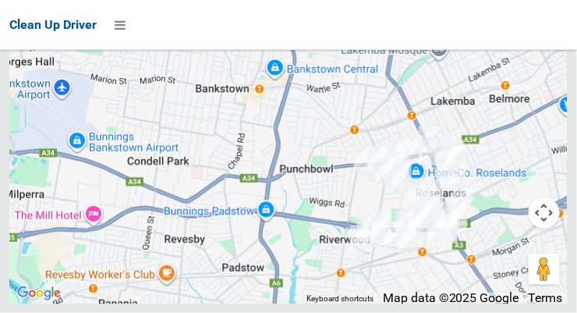
click at [87, 303] on div at bounding box center [288, 108] width 558 height 390
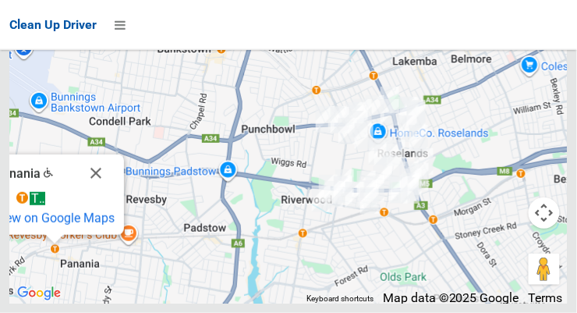
click at [103, 192] on button "Close" at bounding box center [95, 172] width 37 height 37
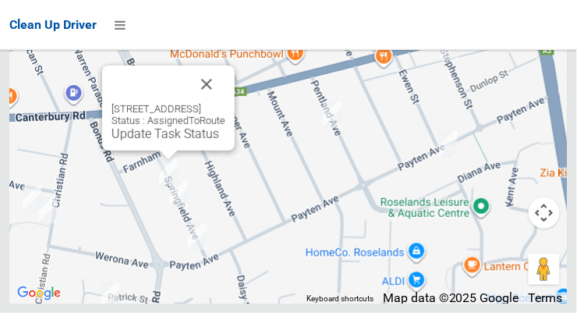
click at [225, 103] on button "Close" at bounding box center [206, 83] width 37 height 37
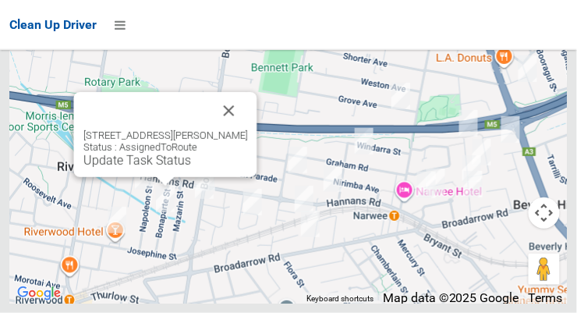
click at [246, 129] on button "Close" at bounding box center [228, 110] width 37 height 37
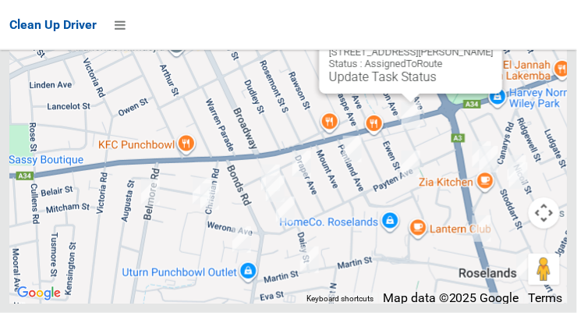
click at [493, 46] on button "Close" at bounding box center [474, 27] width 37 height 37
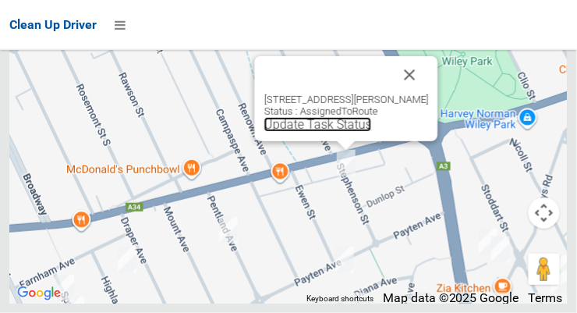
click at [334, 132] on link "Update Task Status" at bounding box center [318, 124] width 108 height 15
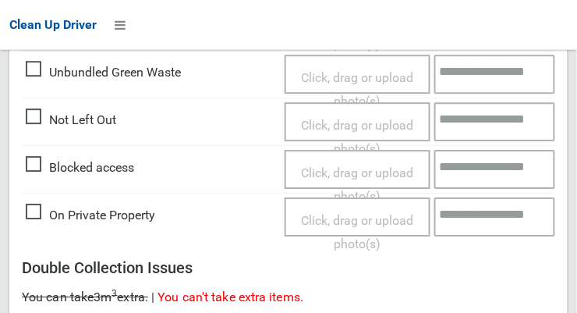
scroll to position [672, 0]
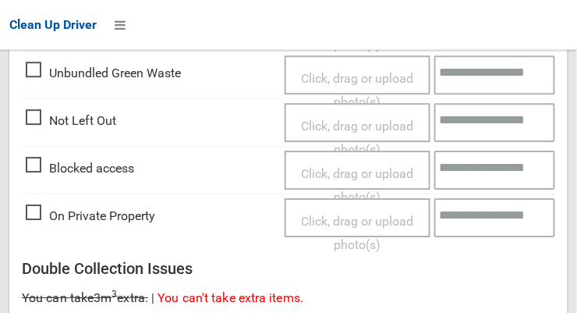
click at [36, 221] on span "On Private Property" at bounding box center [90, 215] width 129 height 23
click at [372, 217] on span "Click, drag or upload photo(s)" at bounding box center [357, 233] width 112 height 38
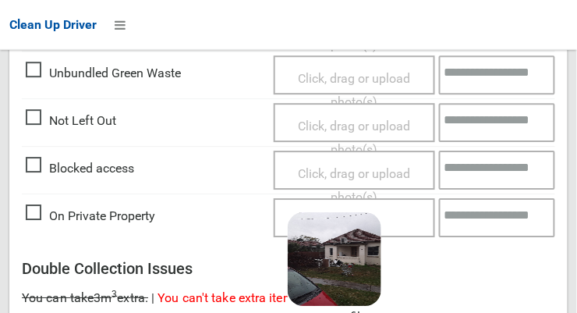
click at [509, 220] on textarea at bounding box center [497, 217] width 117 height 39
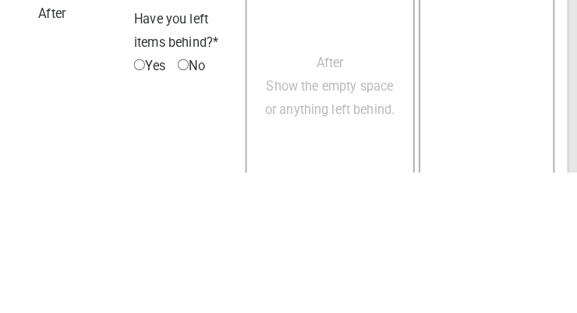
scroll to position [1172, 0]
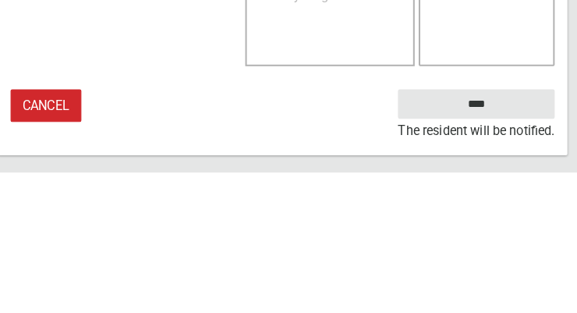
type textarea "**********"
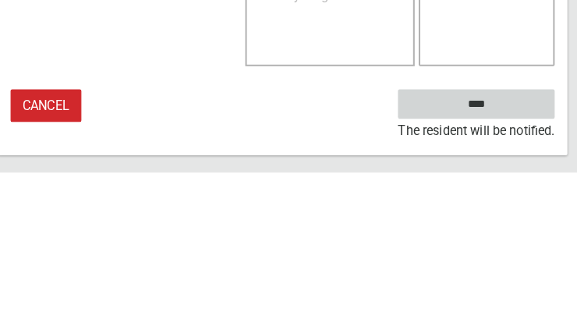
click at [511, 246] on input "****" at bounding box center [478, 246] width 154 height 29
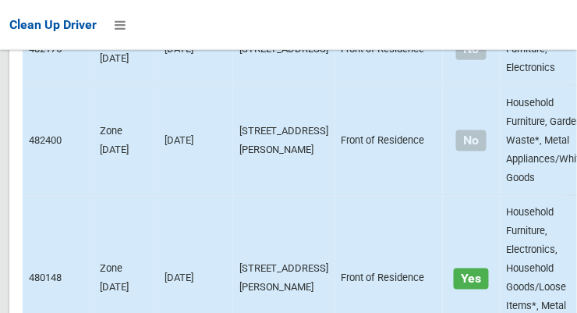
scroll to position [9732, 0]
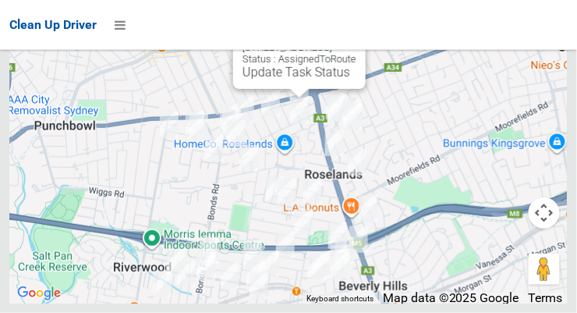
click at [305, 89] on div "[STREET_ADDRESS] Status : AssignedToRoute Update Task Status" at bounding box center [299, 46] width 133 height 85
click at [287, 80] on link "Update Task Status" at bounding box center [296, 72] width 108 height 15
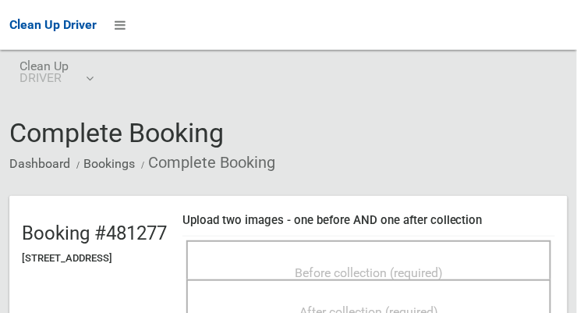
click at [406, 267] on span "Before collection (required)" at bounding box center [369, 272] width 148 height 15
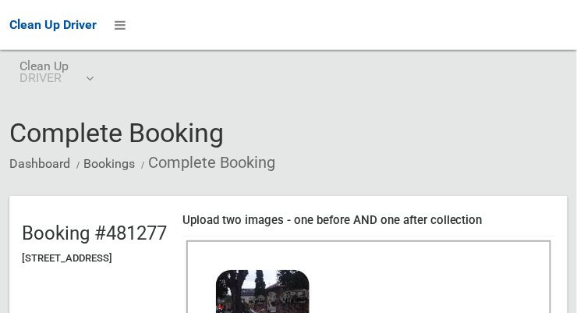
scroll to position [176, 0]
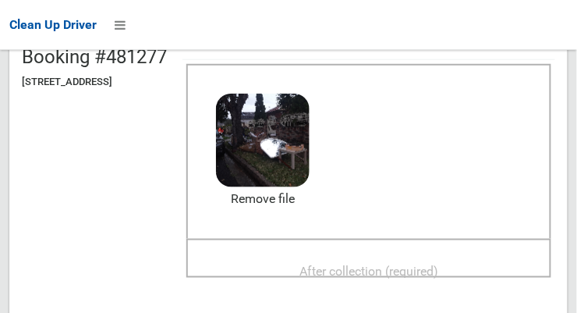
click at [438, 263] on span "After collection (required)" at bounding box center [368, 270] width 139 height 15
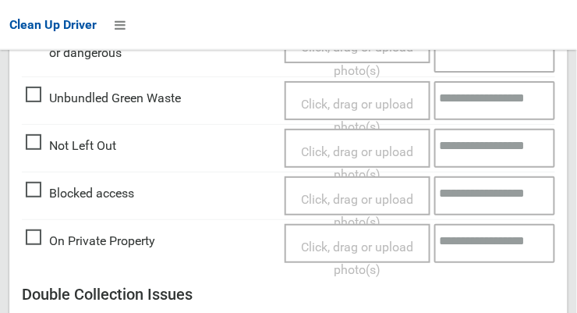
scroll to position [1409, 0]
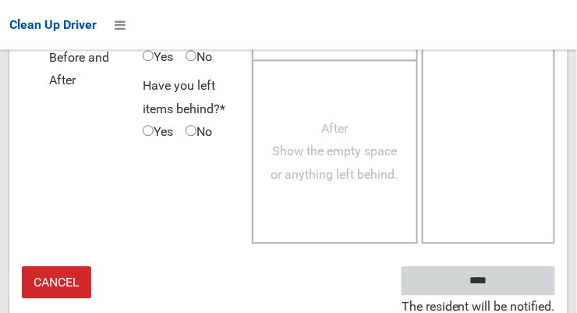
click at [475, 283] on input "****" at bounding box center [478, 280] width 154 height 29
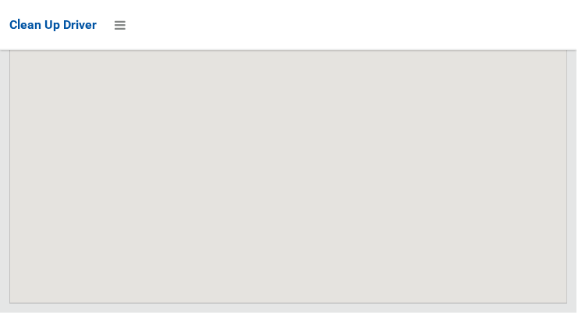
scroll to position [9732, 0]
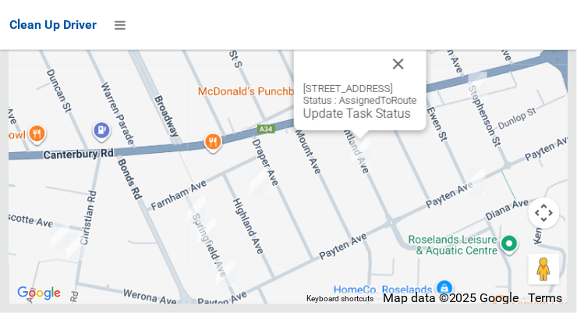
click at [417, 83] on button "Close" at bounding box center [398, 63] width 37 height 37
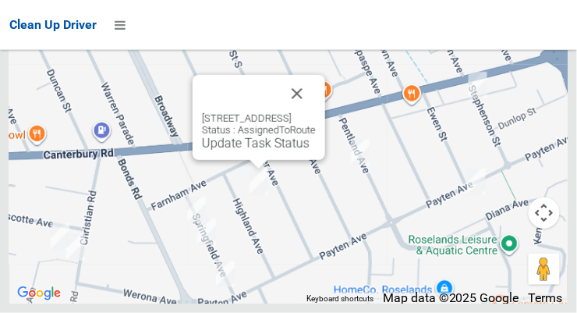
click at [316, 112] on button "Close" at bounding box center [296, 93] width 37 height 37
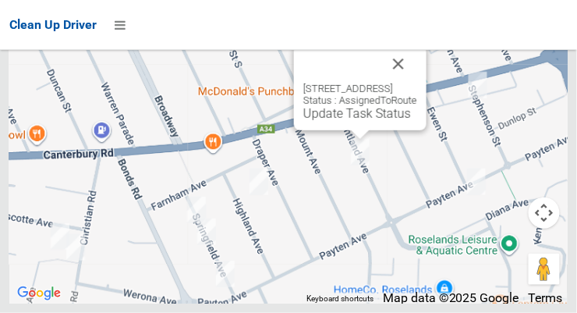
click at [354, 121] on link "Update Task Status" at bounding box center [357, 113] width 108 height 15
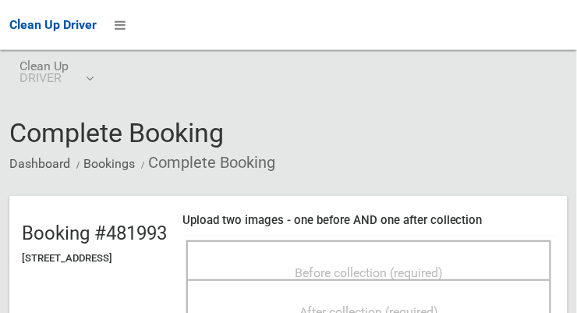
click at [443, 265] on span "Before collection (required)" at bounding box center [369, 272] width 148 height 15
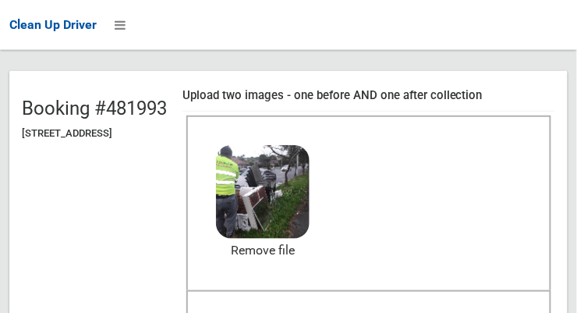
scroll to position [127, 0]
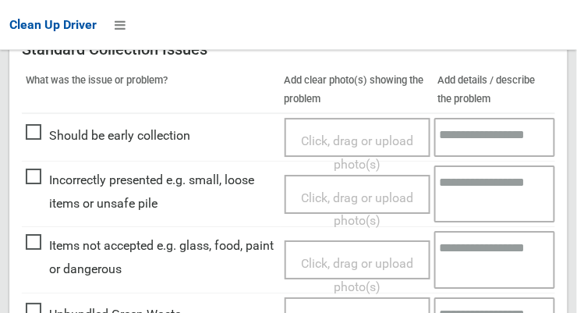
scroll to position [1409, 0]
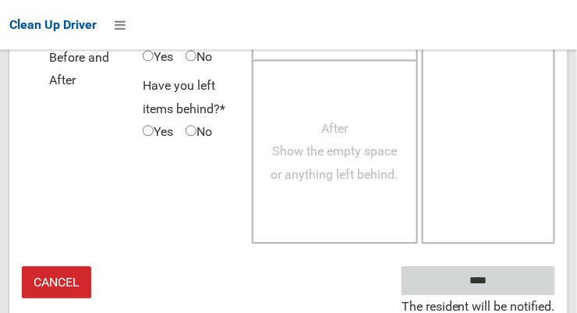
click at [511, 279] on input "****" at bounding box center [478, 280] width 154 height 29
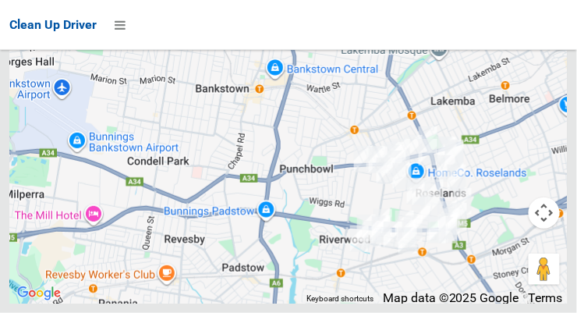
scroll to position [9732, 0]
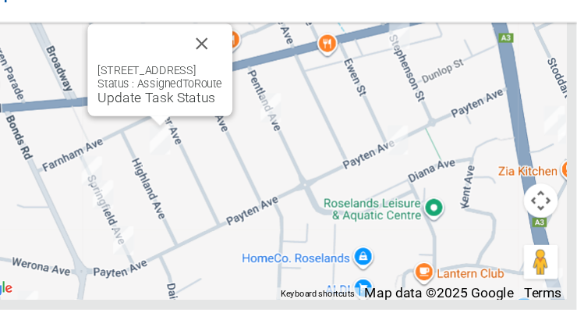
click at [253, 88] on button "Close" at bounding box center [233, 69] width 37 height 37
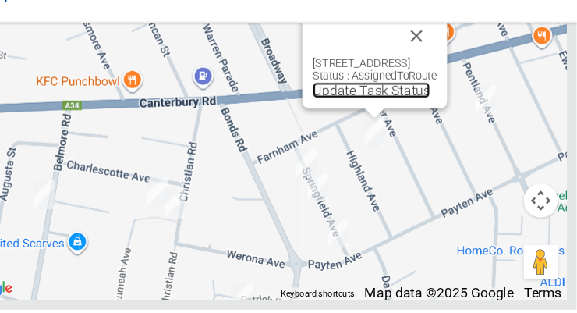
click at [371, 119] on link "Update Task Status" at bounding box center [389, 111] width 108 height 15
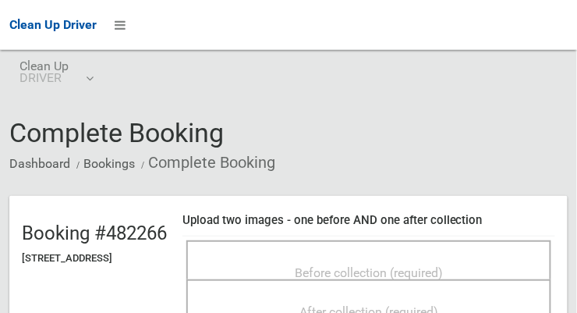
click at [437, 278] on span "Before collection (required)" at bounding box center [369, 272] width 148 height 15
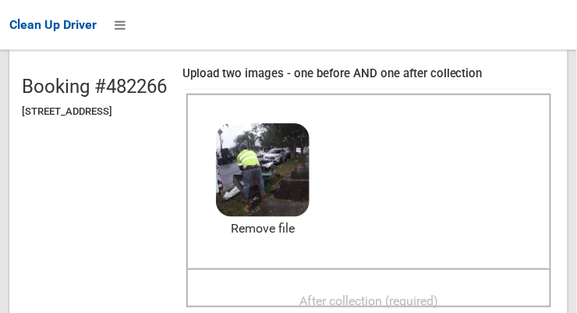
scroll to position [147, 0]
click at [438, 305] on span "After collection (required)" at bounding box center [368, 300] width 139 height 15
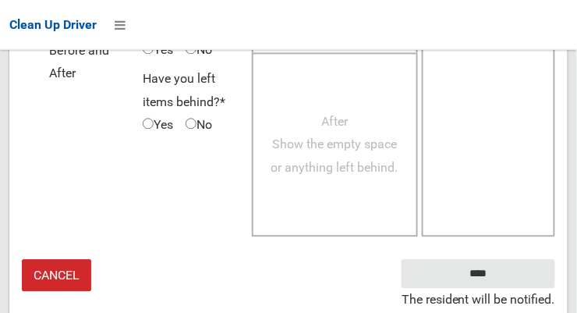
scroll to position [1422, 0]
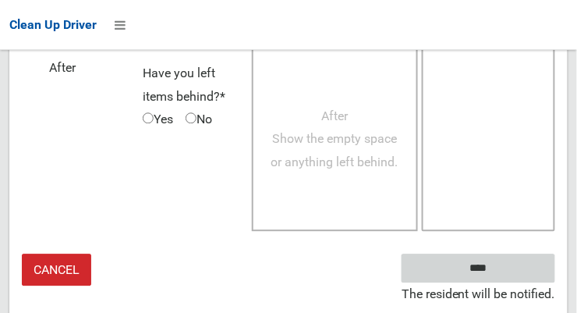
click at [477, 278] on input "****" at bounding box center [478, 267] width 154 height 29
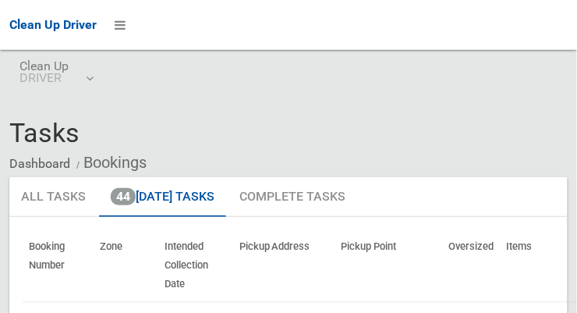
click at [9, 134] on span "Tasks" at bounding box center [44, 132] width 70 height 31
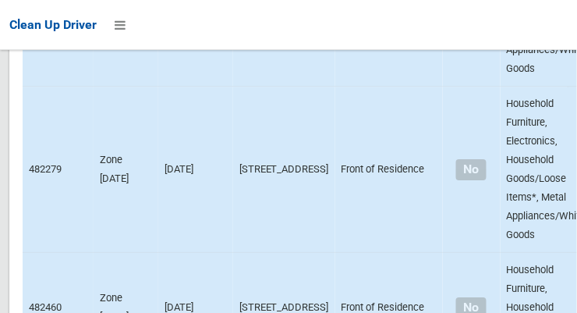
scroll to position [9732, 0]
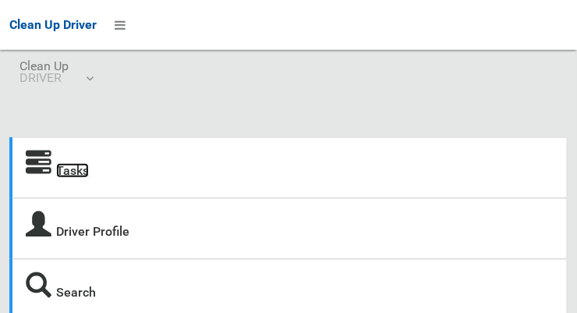
click at [78, 172] on link "Tasks" at bounding box center [72, 170] width 33 height 15
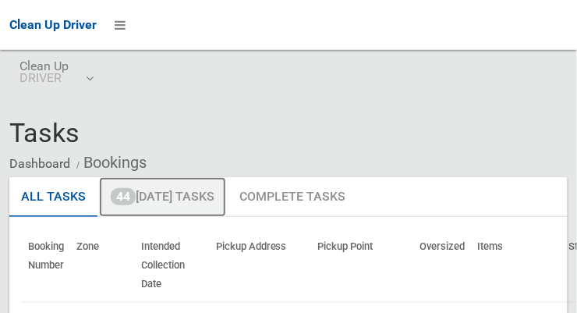
click at [197, 203] on link "44 [DATE] Tasks" at bounding box center [162, 197] width 127 height 41
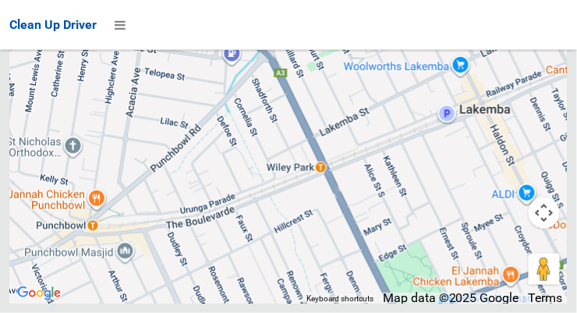
scroll to position [9732, 0]
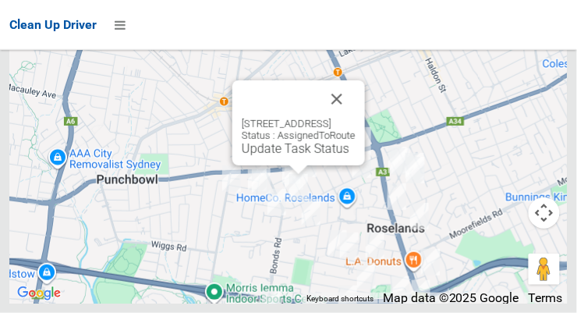
click at [355, 118] on button "Close" at bounding box center [336, 98] width 37 height 37
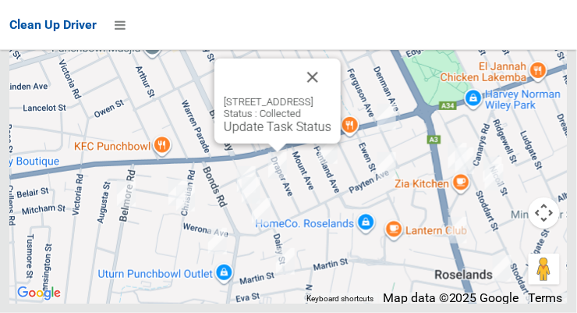
click at [331, 96] on button "Close" at bounding box center [312, 76] width 37 height 37
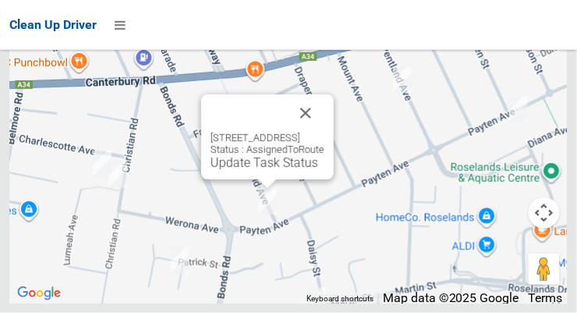
click at [255, 170] on link "Update Task Status" at bounding box center [264, 162] width 108 height 15
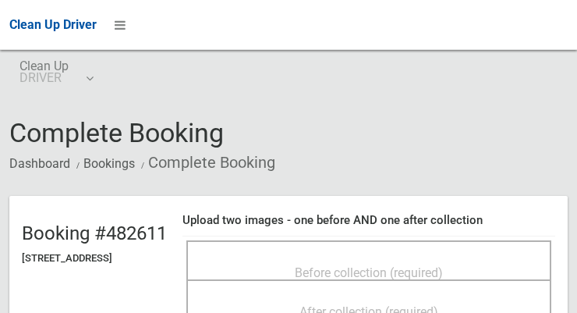
click at [383, 265] on span "Before collection (required)" at bounding box center [369, 272] width 148 height 15
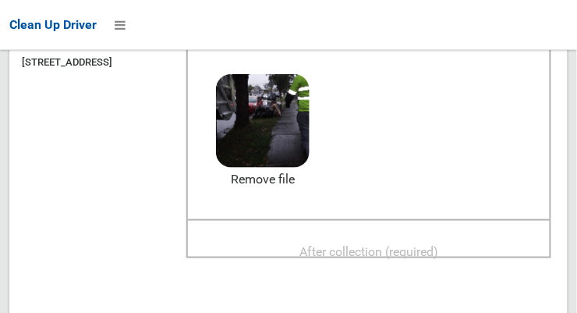
scroll to position [192, 0]
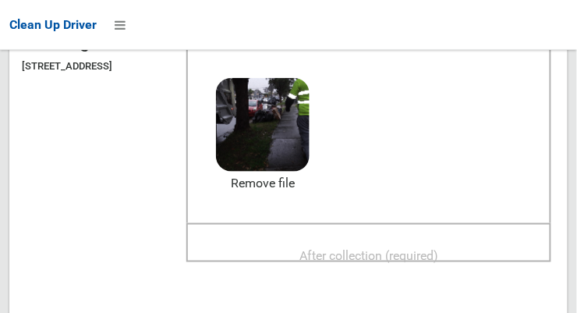
click at [438, 253] on span "After collection (required)" at bounding box center [368, 255] width 139 height 15
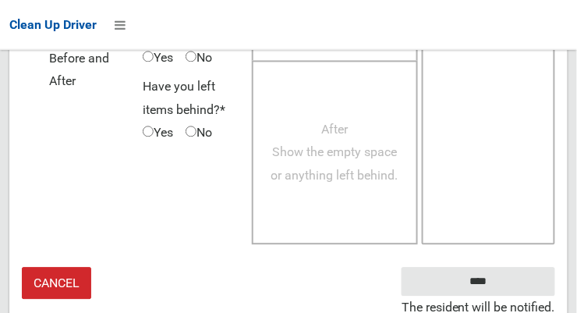
scroll to position [1409, 0]
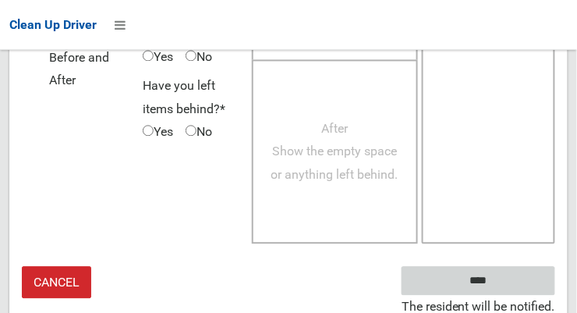
click at [487, 273] on input "****" at bounding box center [478, 280] width 154 height 29
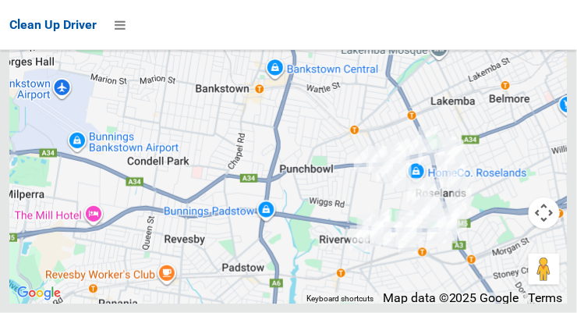
scroll to position [9732, 0]
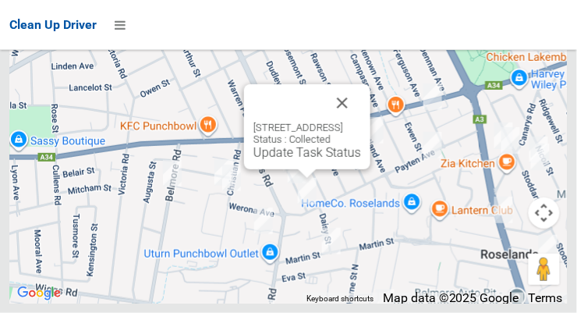
click at [361, 122] on button "Close" at bounding box center [342, 102] width 37 height 37
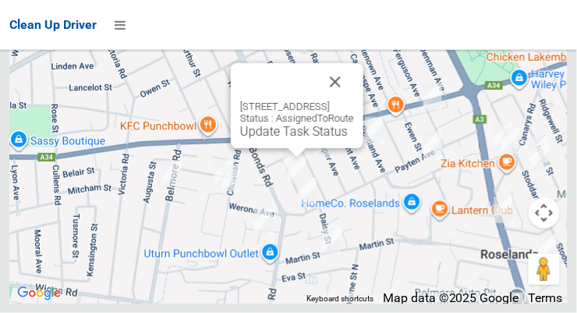
click at [354, 101] on button "Close" at bounding box center [334, 81] width 37 height 37
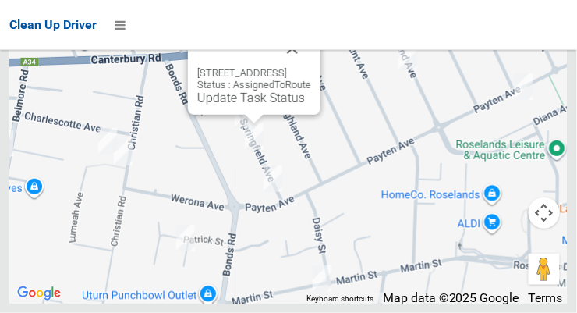
click at [246, 105] on link "Update Task Status" at bounding box center [251, 97] width 108 height 15
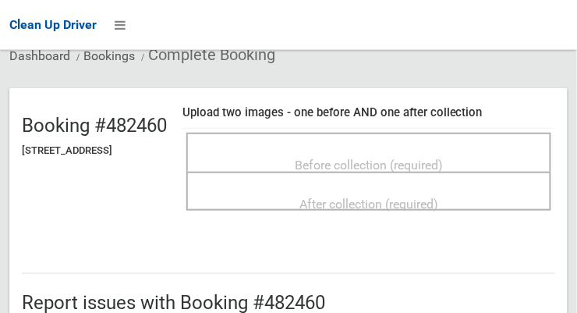
scroll to position [107, 0]
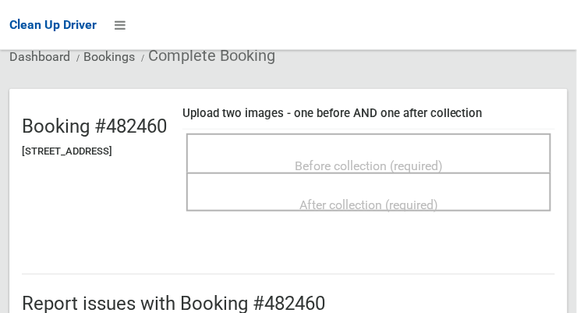
click at [443, 163] on span "Before collection (required)" at bounding box center [369, 165] width 148 height 15
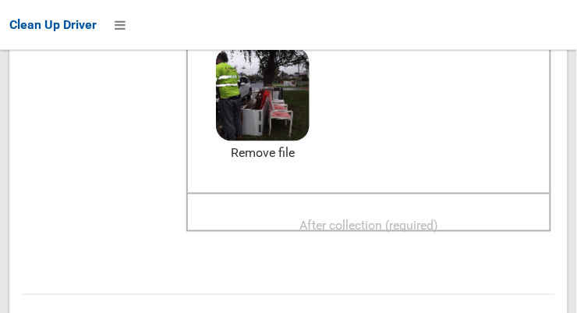
scroll to position [228, 0]
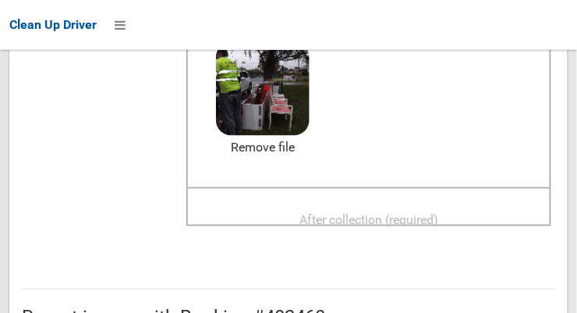
click at [438, 212] on span "After collection (required)" at bounding box center [368, 219] width 139 height 15
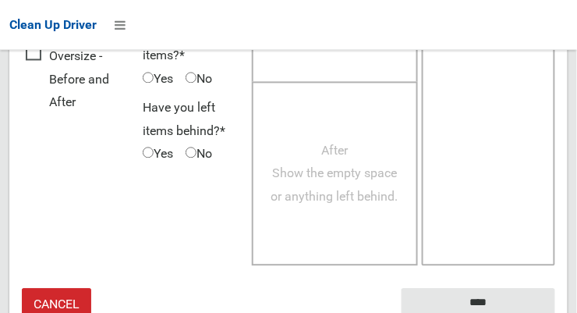
scroll to position [1409, 0]
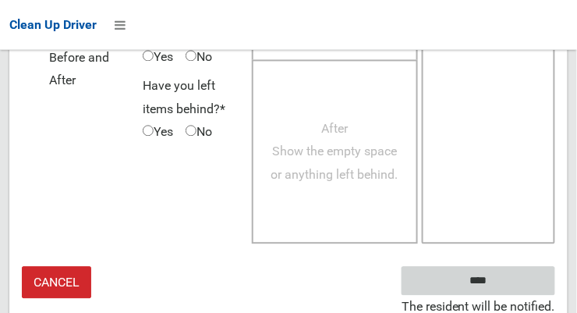
click at [481, 279] on input "****" at bounding box center [478, 280] width 154 height 29
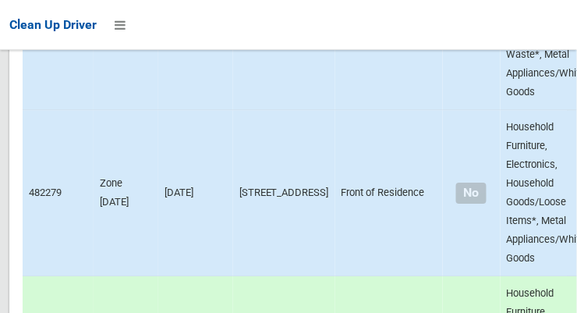
scroll to position [9732, 0]
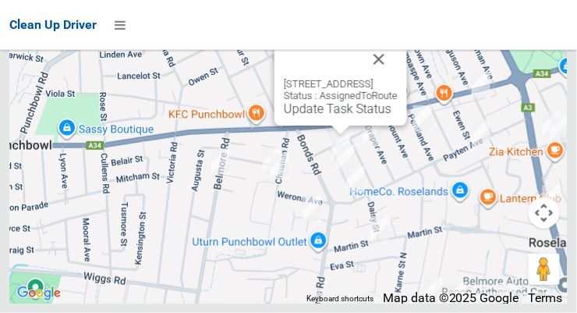
click at [331, 116] on link "Update Task Status" at bounding box center [338, 108] width 108 height 15
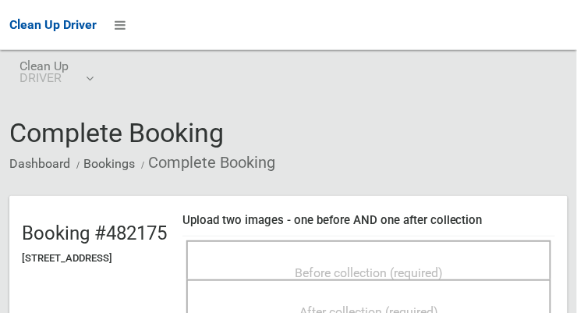
click at [443, 265] on span "Before collection (required)" at bounding box center [369, 272] width 148 height 15
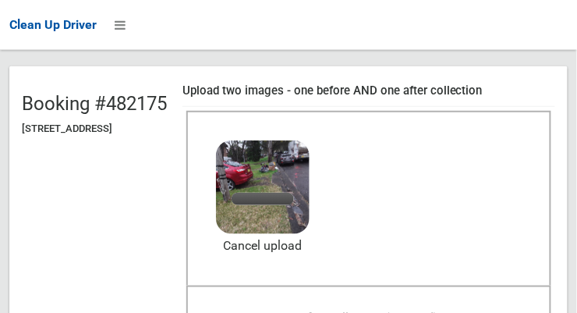
scroll to position [128, 0]
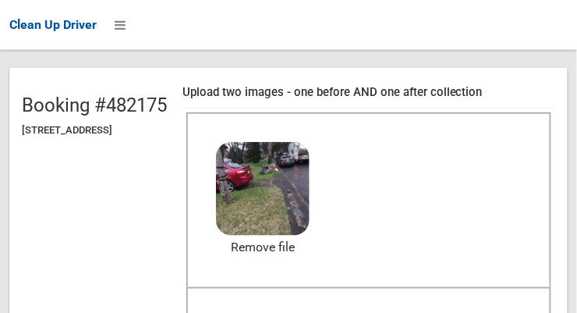
click at [498, 310] on div "After collection (required)" at bounding box center [368, 318] width 331 height 29
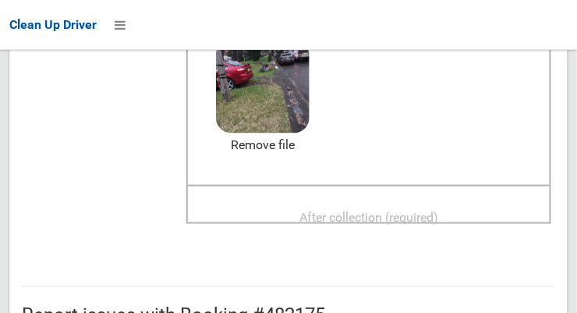
scroll to position [236, 0]
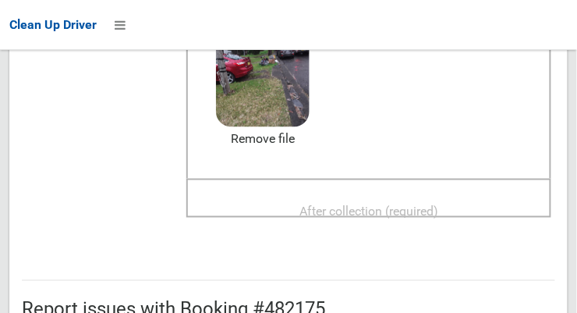
click at [438, 203] on span "After collection (required)" at bounding box center [368, 210] width 139 height 15
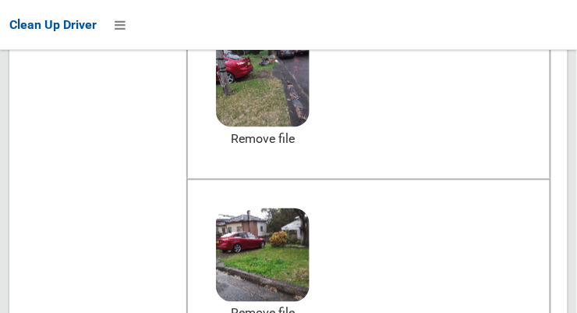
click at [228, 312] on header "Booking #482175 13 Springfield Avenue, ROSELANDS NSW 2196 Upload two images - o…" at bounding box center [288, 172] width 558 height 426
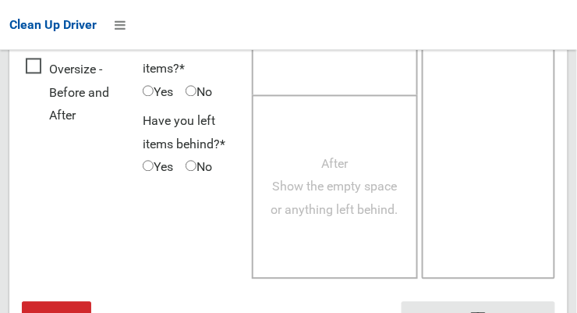
scroll to position [1409, 0]
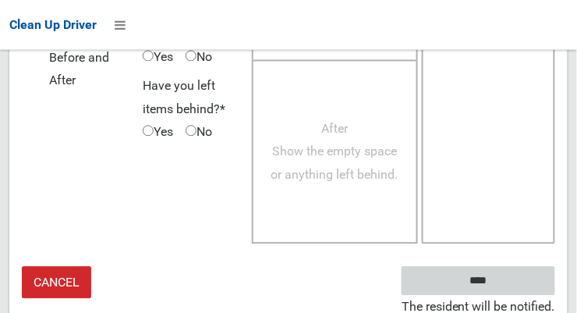
click at [501, 280] on input "****" at bounding box center [478, 280] width 154 height 29
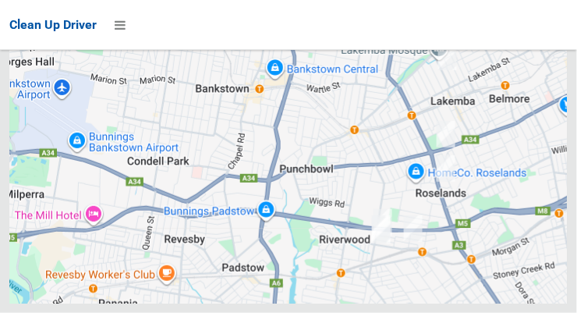
scroll to position [9732, 0]
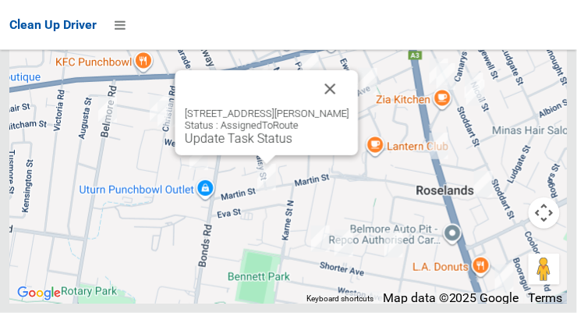
click at [339, 108] on button "Close" at bounding box center [330, 88] width 37 height 37
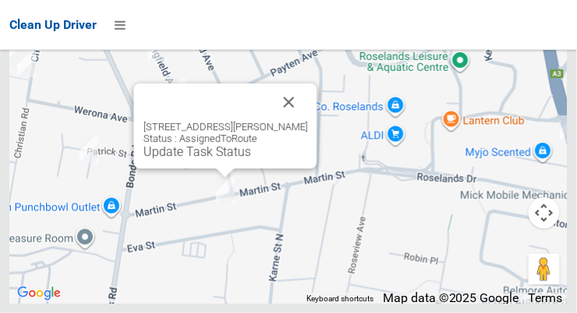
click at [302, 121] on button "Close" at bounding box center [288, 101] width 37 height 37
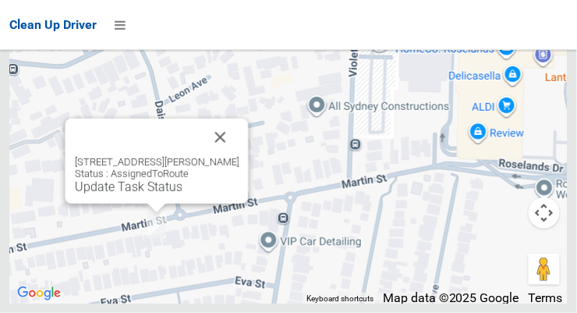
click at [169, 194] on link "Update Task Status" at bounding box center [129, 186] width 108 height 15
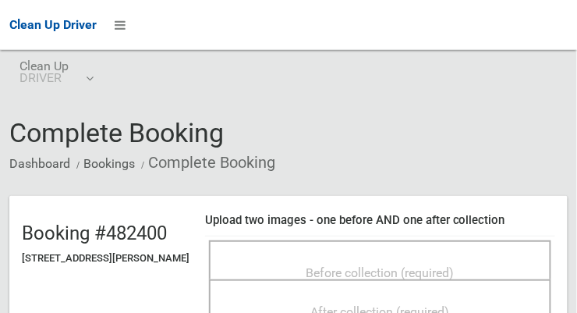
click at [448, 265] on span "Before collection (required)" at bounding box center [380, 272] width 148 height 15
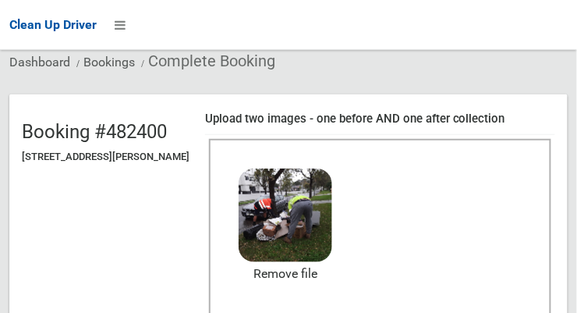
scroll to position [122, 0]
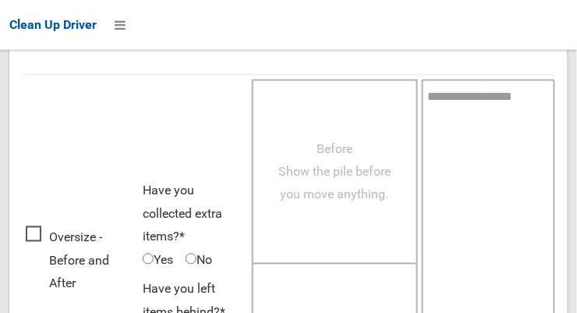
scroll to position [1409, 0]
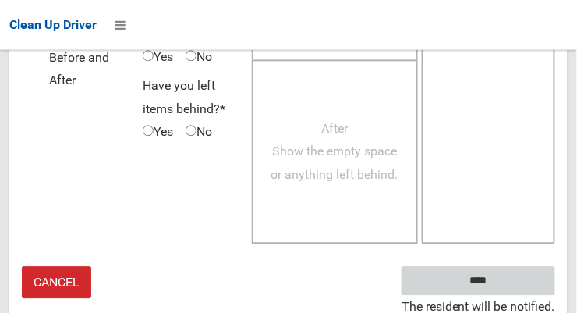
click at [485, 269] on input "****" at bounding box center [478, 280] width 154 height 29
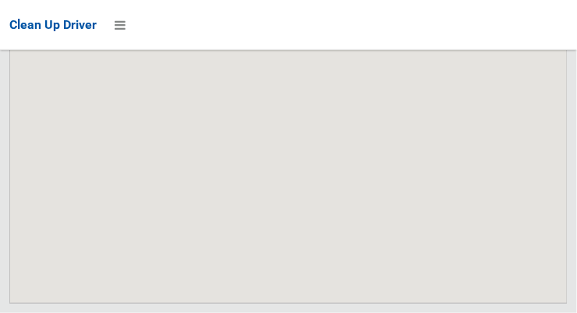
scroll to position [9732, 0]
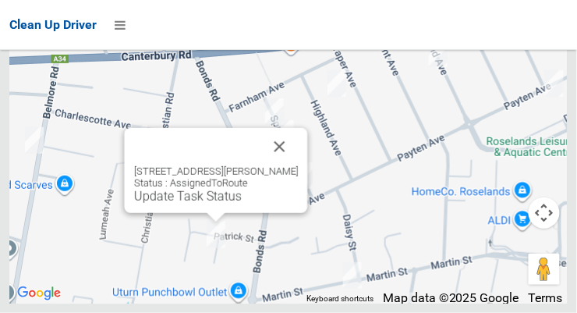
click at [299, 165] on button "Close" at bounding box center [279, 146] width 37 height 37
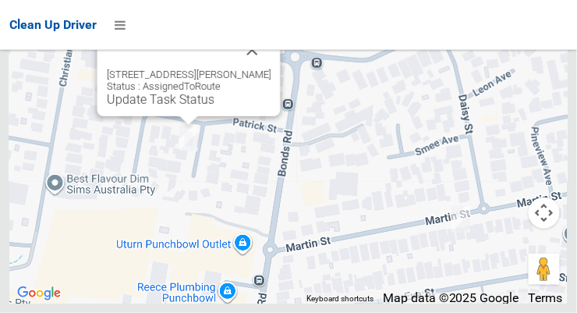
click at [187, 107] on link "Update Task Status" at bounding box center [161, 99] width 108 height 15
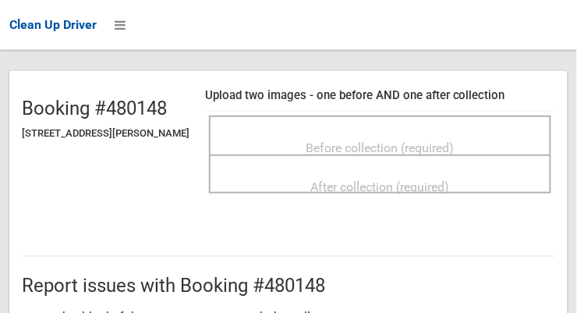
scroll to position [124, 0]
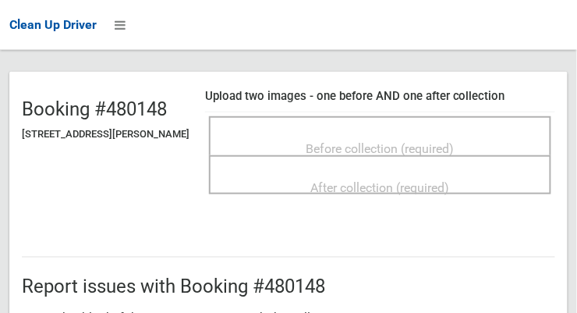
click at [454, 141] on span "Before collection (required)" at bounding box center [380, 148] width 148 height 15
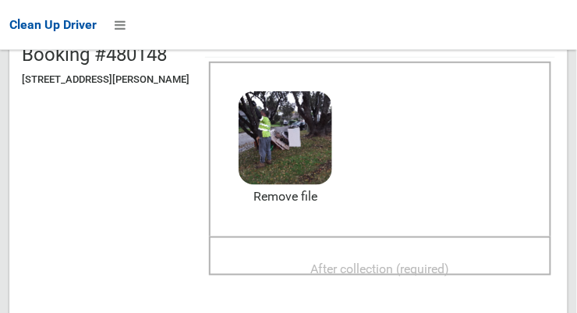
scroll to position [242, 0]
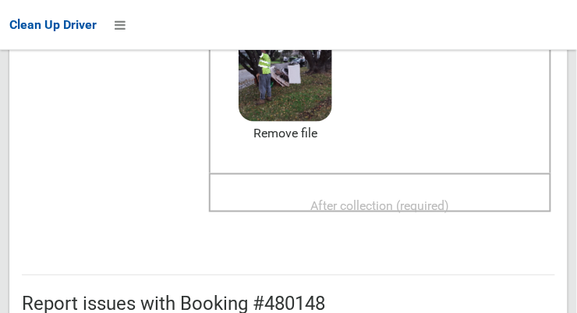
click at [486, 190] on div "After collection (required)" at bounding box center [380, 204] width 308 height 29
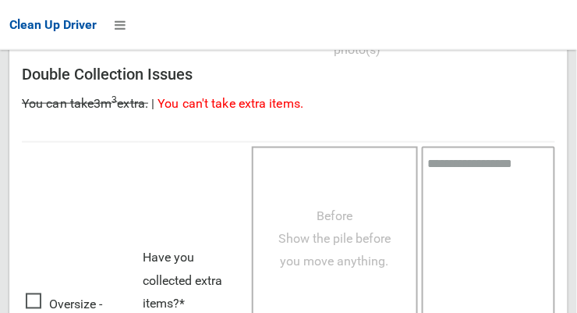
scroll to position [1409, 0]
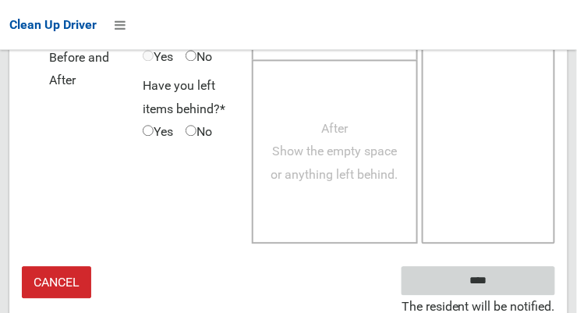
click at [518, 267] on input "****" at bounding box center [478, 280] width 154 height 29
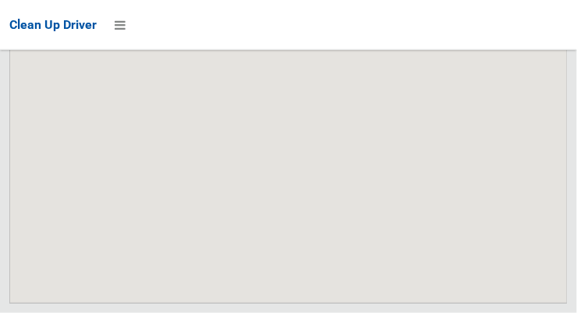
scroll to position [9732, 0]
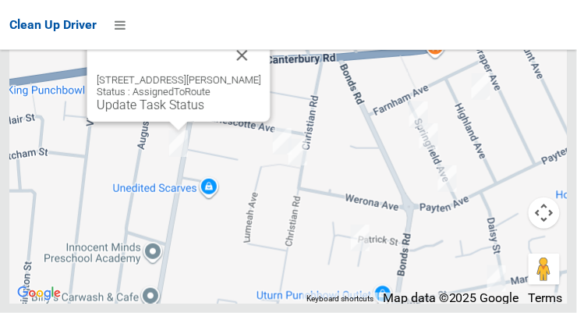
click at [261, 74] on button "Close" at bounding box center [242, 55] width 37 height 37
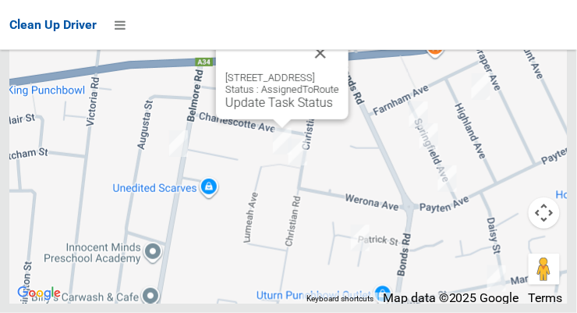
click at [339, 72] on button "Close" at bounding box center [320, 52] width 37 height 37
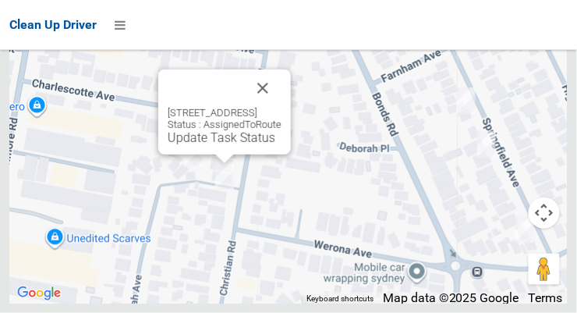
click at [281, 107] on button "Close" at bounding box center [262, 87] width 37 height 37
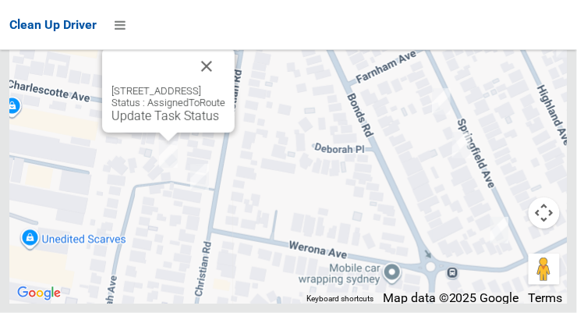
click at [225, 85] on button "Close" at bounding box center [206, 66] width 37 height 37
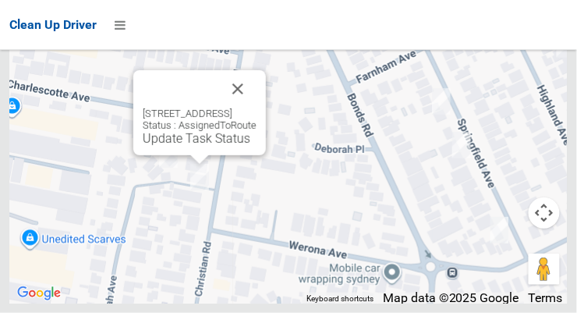
click at [256, 108] on button "Close" at bounding box center [237, 88] width 37 height 37
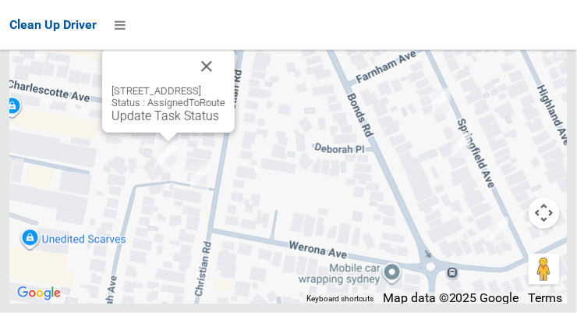
click at [157, 123] on link "Update Task Status" at bounding box center [165, 115] width 108 height 15
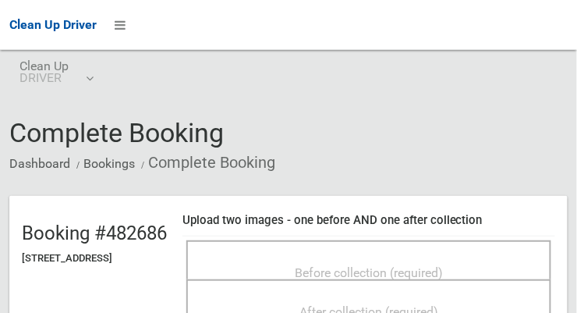
click at [443, 265] on span "Before collection (required)" at bounding box center [369, 272] width 148 height 15
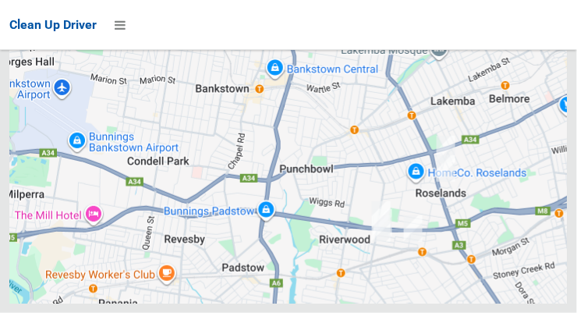
scroll to position [9732, 0]
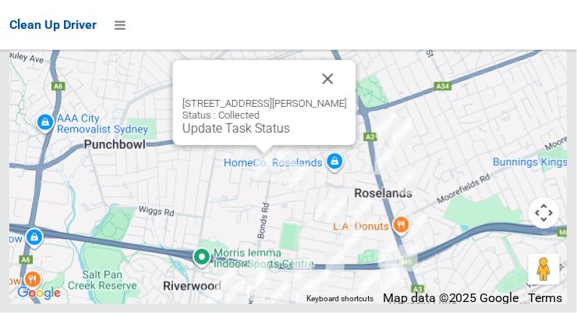
click at [347, 97] on button "Close" at bounding box center [327, 78] width 37 height 37
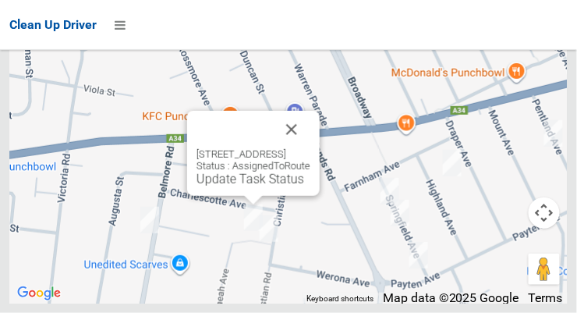
click at [246, 186] on link "Update Task Status" at bounding box center [250, 178] width 108 height 15
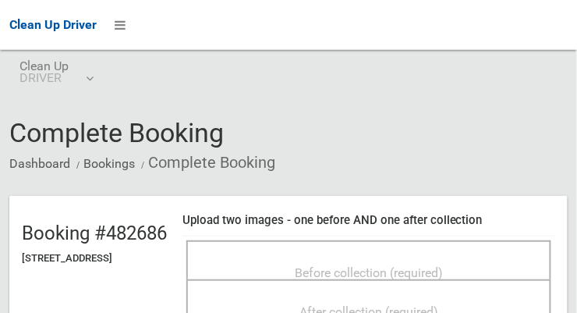
click at [443, 265] on span "Before collection (required)" at bounding box center [369, 272] width 148 height 15
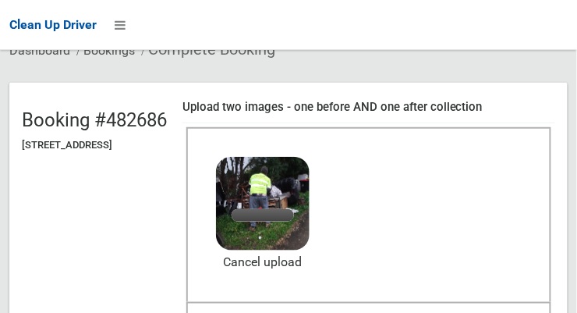
scroll to position [108, 0]
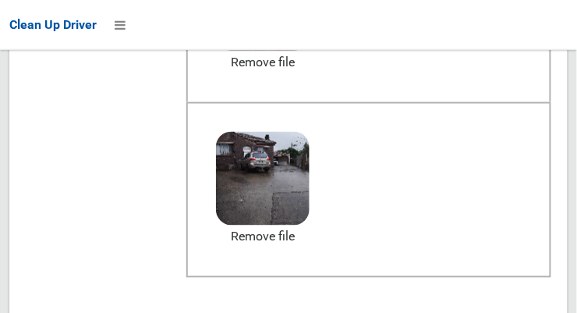
scroll to position [319, 0]
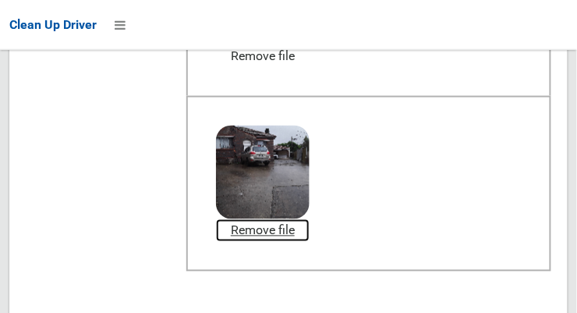
click at [309, 228] on link "Remove file" at bounding box center [263, 230] width 94 height 23
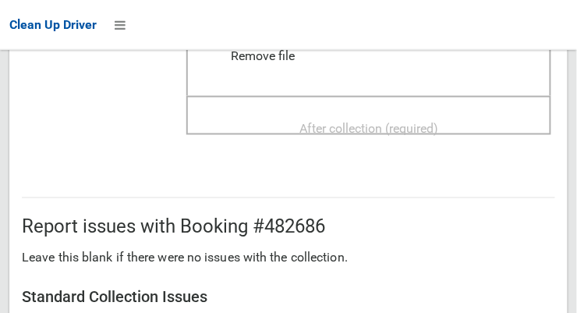
click at [438, 122] on span "After collection (required)" at bounding box center [368, 128] width 139 height 15
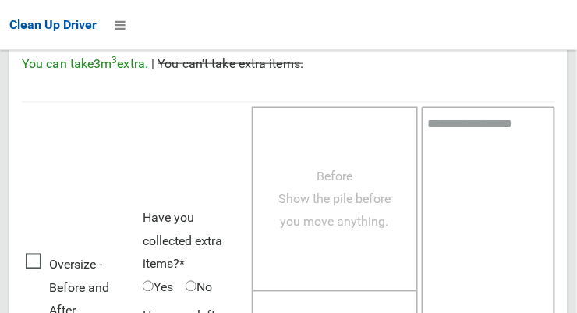
scroll to position [1409, 0]
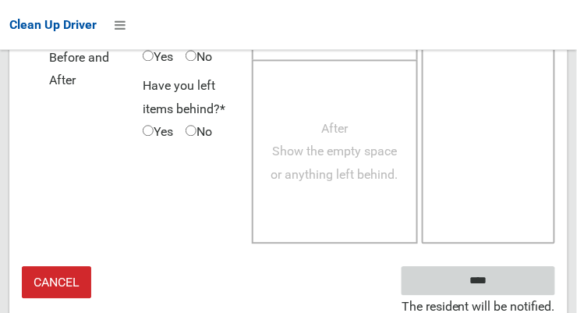
click at [501, 279] on input "****" at bounding box center [478, 280] width 154 height 29
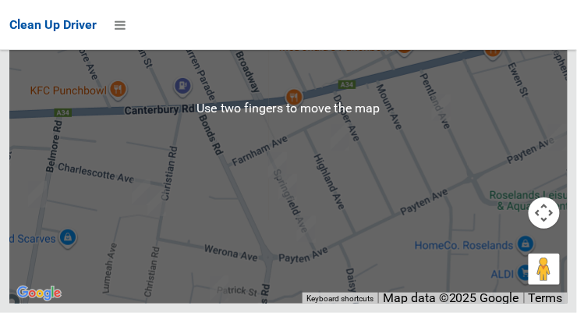
scroll to position [9725, 0]
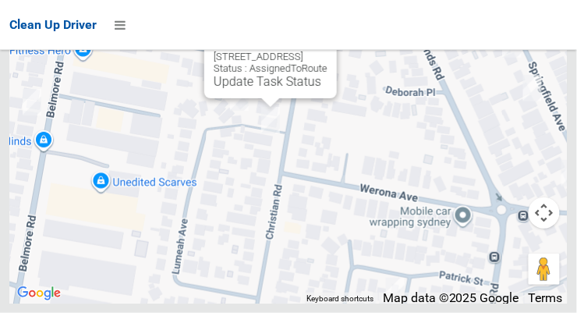
click at [327, 51] on button "Close" at bounding box center [308, 31] width 37 height 37
click at [253, 89] on link "Update Task Status" at bounding box center [268, 81] width 108 height 15
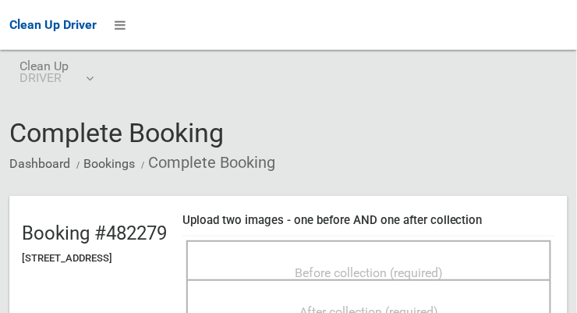
click at [443, 265] on span "Before collection (required)" at bounding box center [369, 272] width 148 height 15
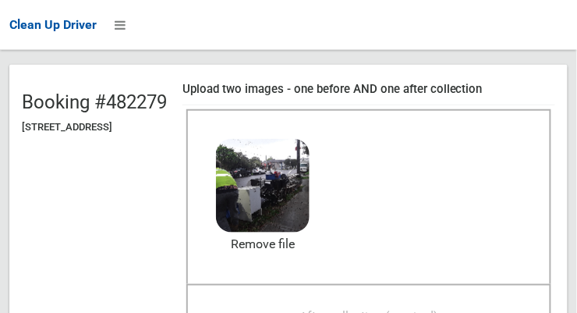
scroll to position [132, 0]
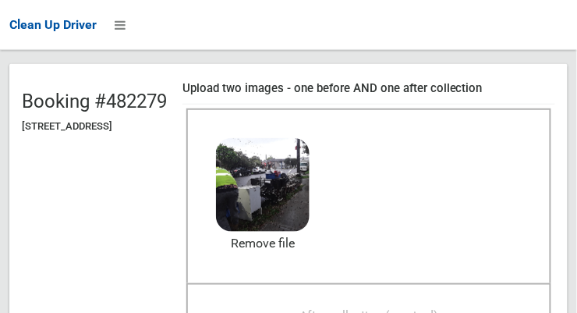
click at [438, 308] on span "After collection (required)" at bounding box center [368, 315] width 139 height 15
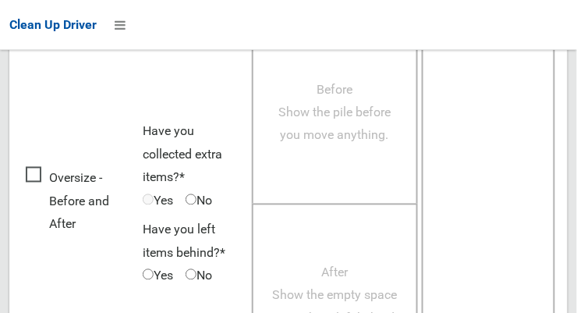
scroll to position [1409, 0]
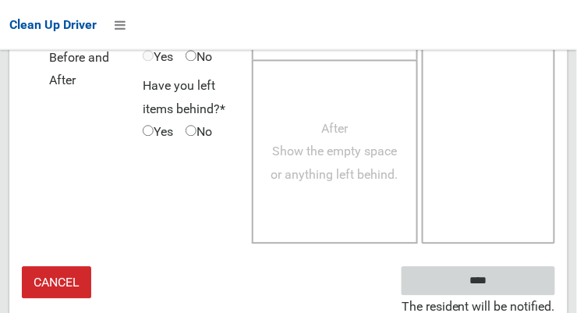
click at [507, 274] on input "****" at bounding box center [478, 281] width 154 height 29
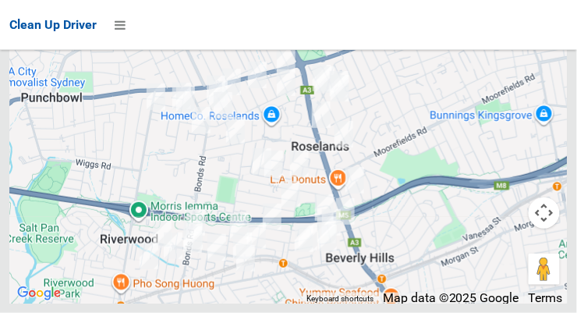
scroll to position [9730, 0]
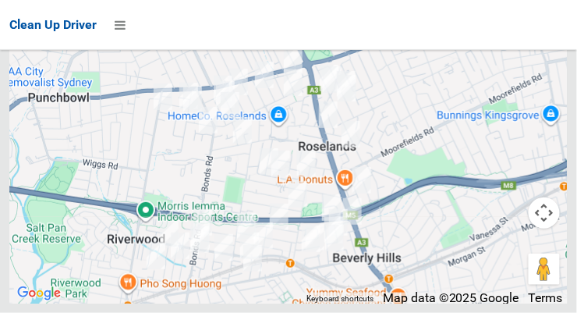
click at [404, 32] on div "Clean Up Driver" at bounding box center [288, 25] width 577 height 50
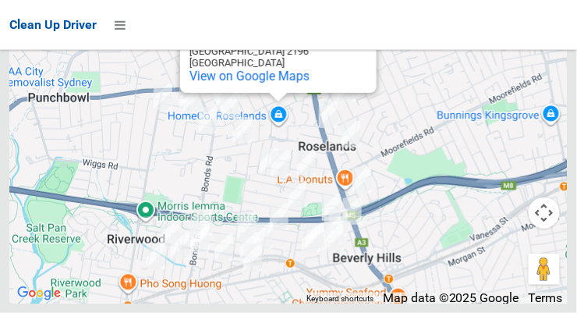
scroll to position [9731, 0]
click at [569, 217] on div at bounding box center [514, 117] width 200 height 200
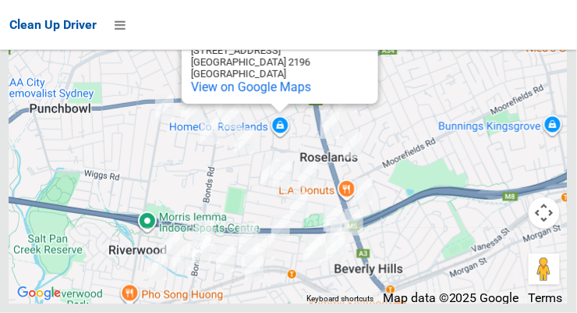
scroll to position [9711, 0]
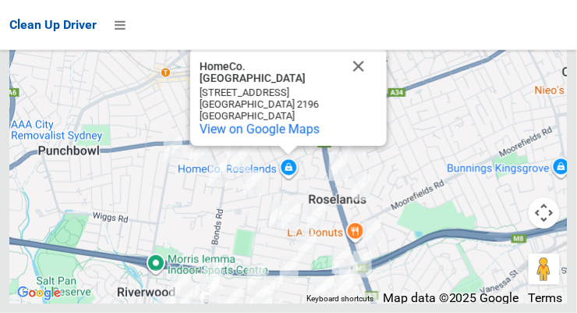
click at [362, 85] on button "Close" at bounding box center [358, 66] width 37 height 37
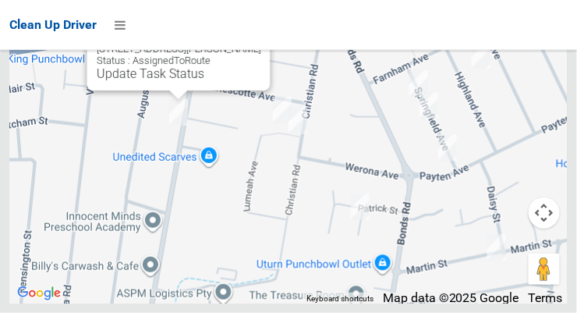
click at [261, 43] on button "Close" at bounding box center [242, 23] width 37 height 37
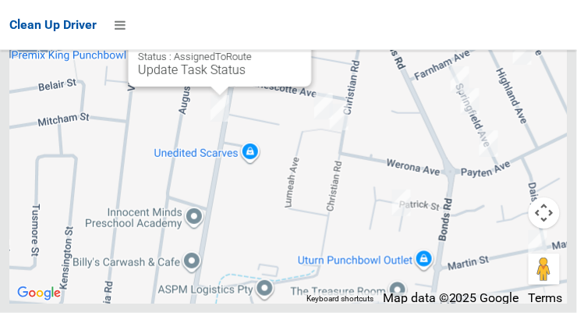
click at [140, 77] on link "Update Task Status" at bounding box center [192, 69] width 108 height 15
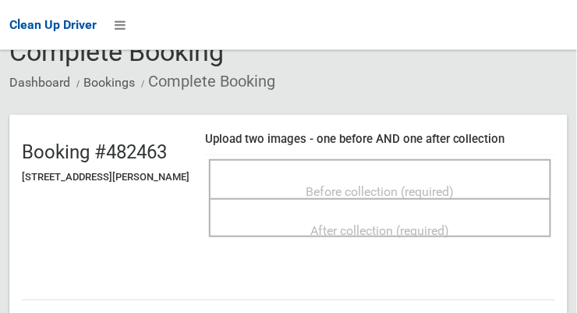
scroll to position [76, 0]
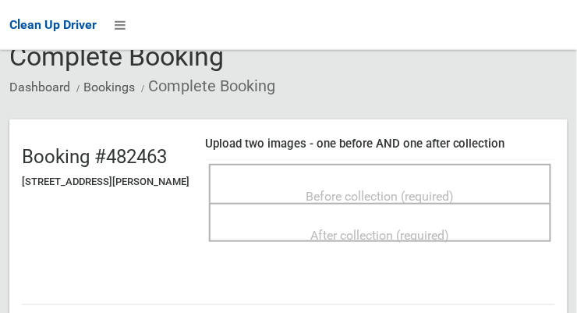
click at [408, 200] on span "Before collection (required)" at bounding box center [380, 196] width 148 height 15
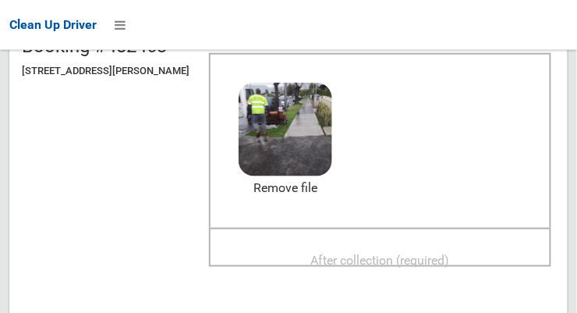
scroll to position [188, 0]
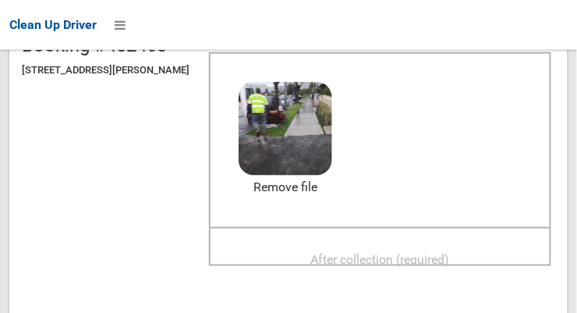
click at [450, 263] on span "After collection (required)" at bounding box center [380, 259] width 139 height 15
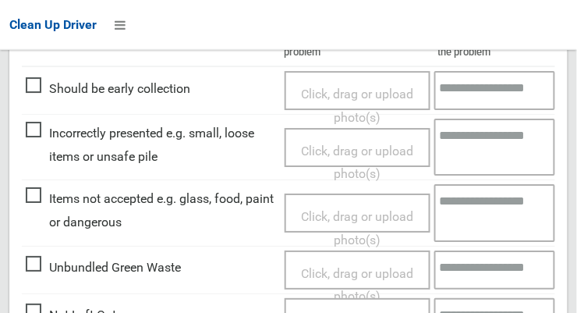
scroll to position [1423, 0]
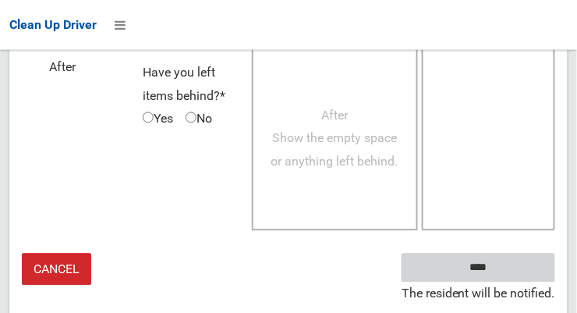
click at [501, 281] on input "****" at bounding box center [478, 267] width 154 height 29
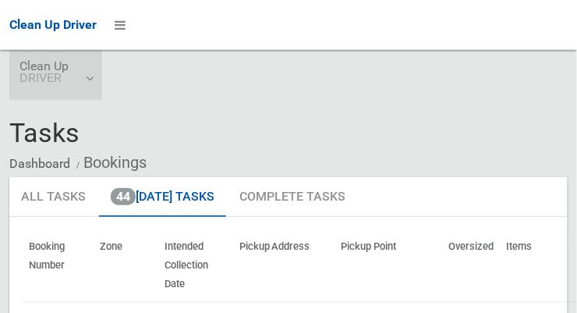
click at [88, 83] on link "Clean Up DRIVER" at bounding box center [55, 75] width 93 height 50
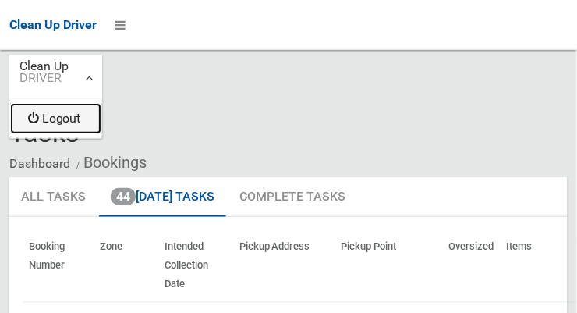
click at [58, 120] on link "Logout" at bounding box center [55, 118] width 91 height 31
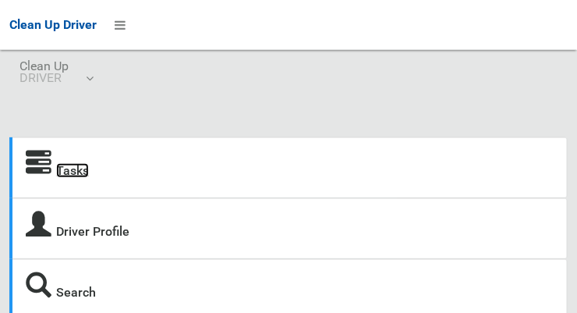
click at [66, 167] on link "Tasks" at bounding box center [72, 170] width 33 height 15
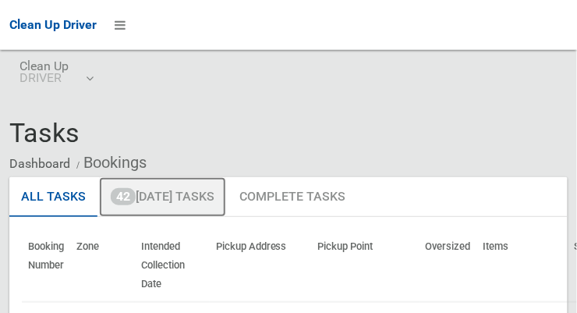
click at [139, 203] on link "42 [DATE] Tasks" at bounding box center [162, 197] width 127 height 41
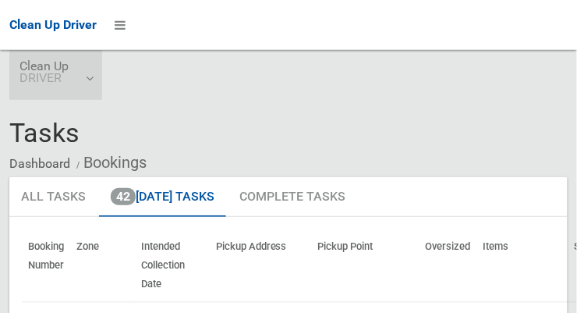
click at [85, 85] on link "Clean Up DRIVER" at bounding box center [55, 75] width 93 height 50
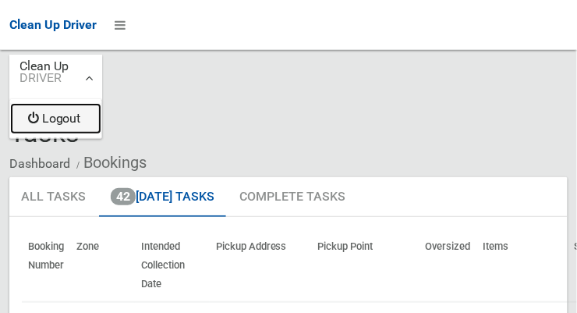
click at [48, 117] on link "Logout" at bounding box center [55, 118] width 91 height 31
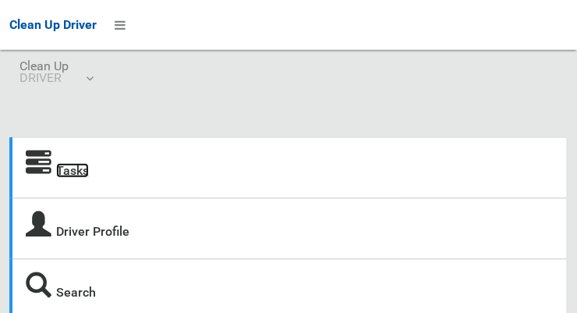
click at [62, 177] on link "Tasks" at bounding box center [72, 170] width 33 height 15
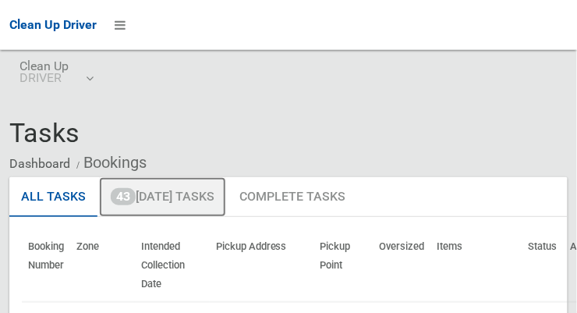
click at [143, 200] on link "43 Today's Tasks" at bounding box center [162, 197] width 127 height 41
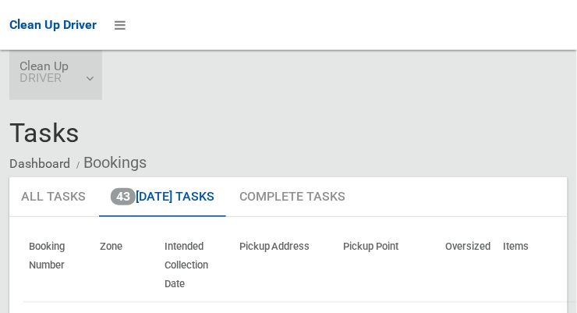
click at [83, 88] on link "Clean Up DRIVER" at bounding box center [55, 75] width 93 height 50
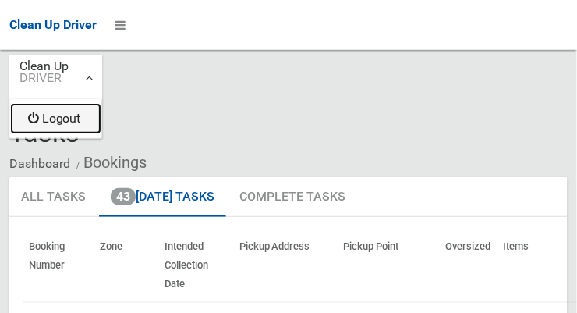
click at [57, 124] on link "Logout" at bounding box center [55, 118] width 91 height 31
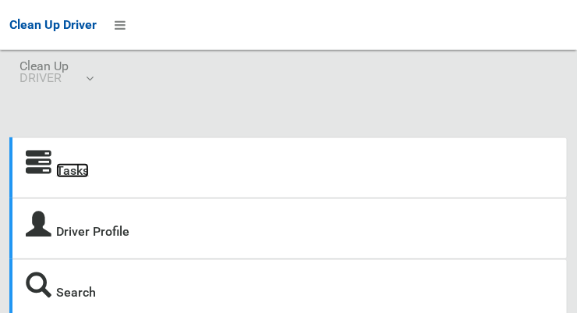
click at [64, 177] on link "Tasks" at bounding box center [72, 170] width 33 height 15
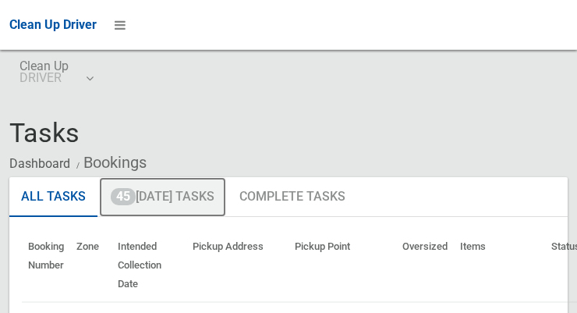
click at [129, 194] on span "45" at bounding box center [123, 196] width 25 height 17
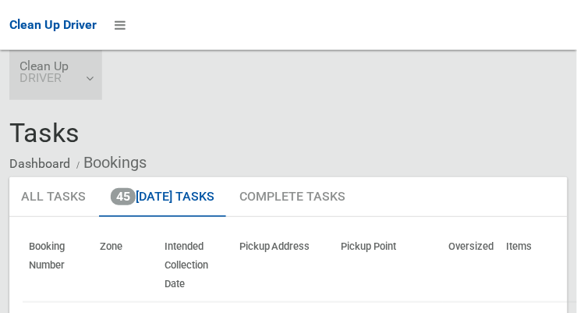
click at [80, 86] on link "Clean Up DRIVER" at bounding box center [55, 75] width 93 height 50
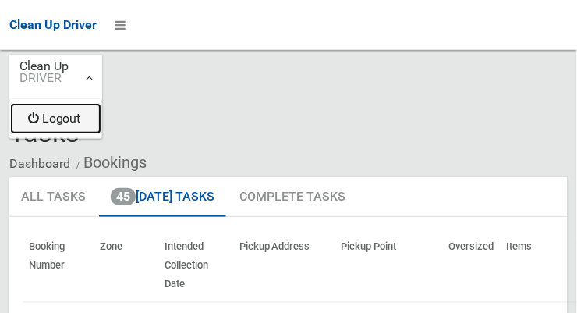
click at [58, 125] on link "Logout" at bounding box center [55, 118] width 91 height 31
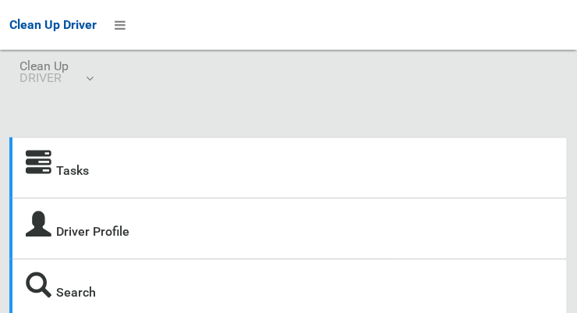
click at [52, 179] on strong "Tasks" at bounding box center [57, 168] width 63 height 22
click at [61, 170] on link "Tasks" at bounding box center [72, 170] width 33 height 15
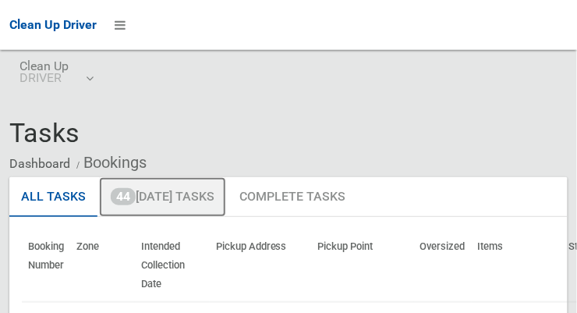
click at [142, 193] on link "44 Today's Tasks" at bounding box center [162, 197] width 127 height 41
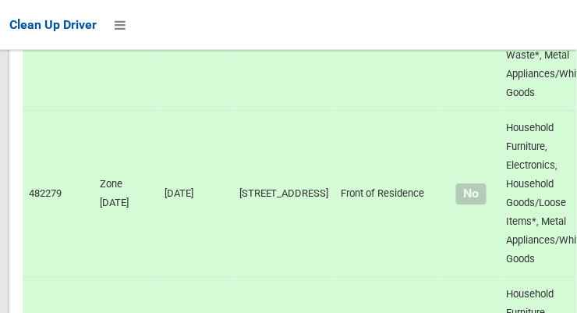
scroll to position [9732, 0]
